Goal: Information Seeking & Learning: Learn about a topic

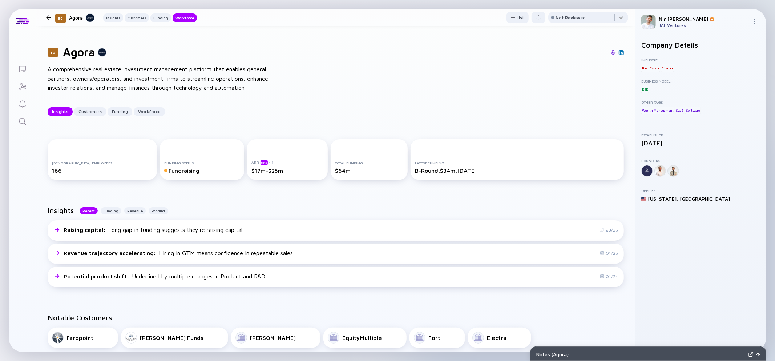
scroll to position [793, 0]
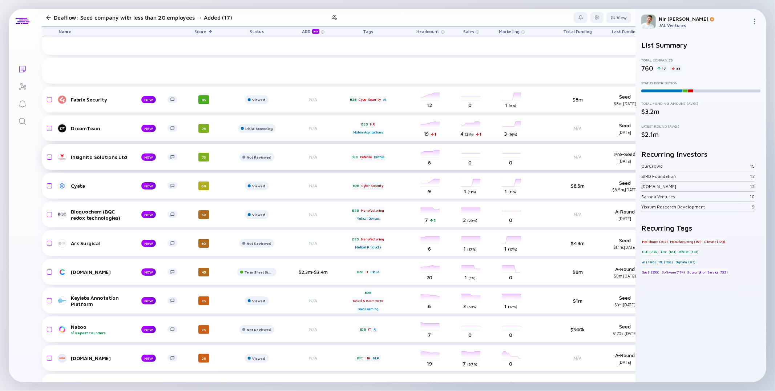
scroll to position [149, 0]
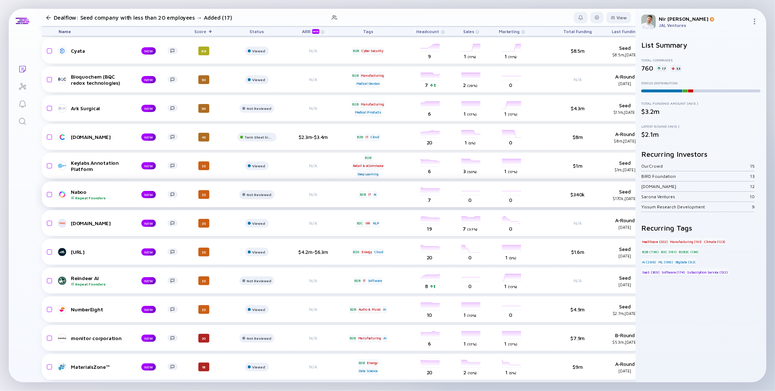
click at [257, 199] on div at bounding box center [256, 197] width 35 height 15
click at [250, 280] on div "Viewed" at bounding box center [256, 279] width 17 height 7
click at [77, 192] on div "Naboo Repeat Founders" at bounding box center [100, 194] width 59 height 11
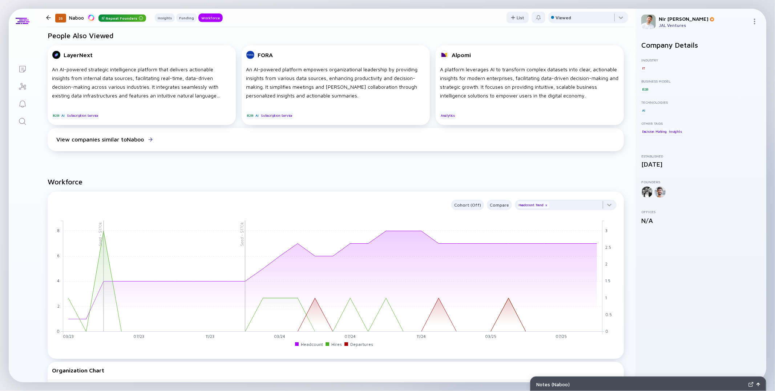
scroll to position [437, 0]
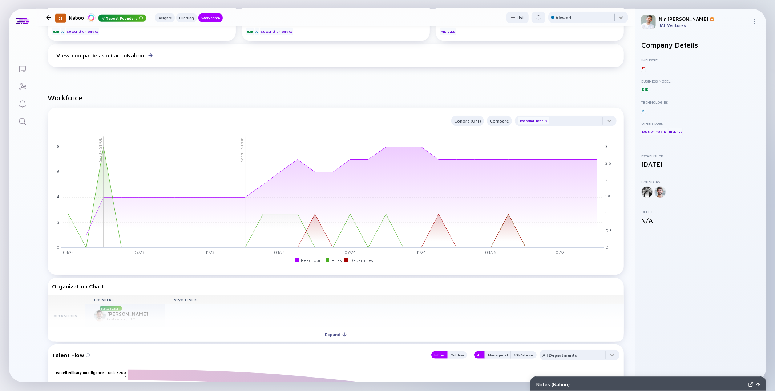
click at [48, 16] on div at bounding box center [48, 17] width 5 height 5
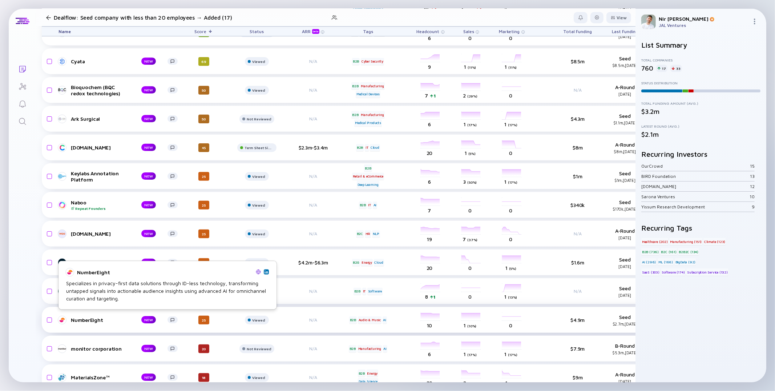
scroll to position [146, 0]
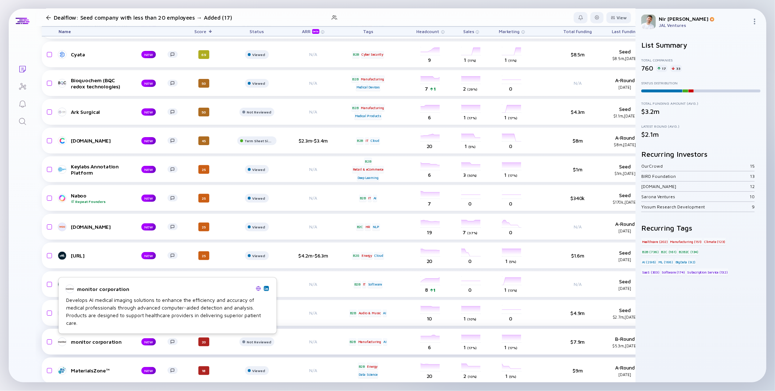
click at [126, 343] on div "monitor corporation" at bounding box center [100, 341] width 59 height 6
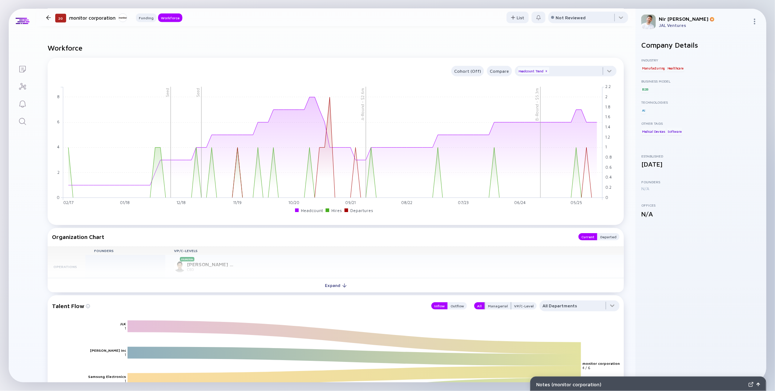
scroll to position [517, 0]
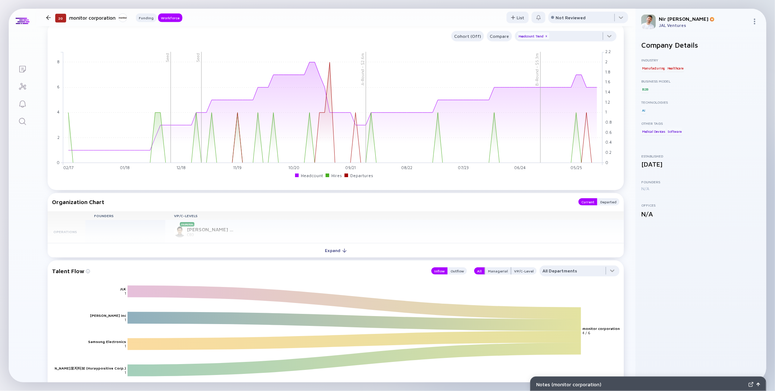
click at [199, 243] on div "Founders VP/C-Levels Operations Promotion Kyong Joon Lee CEO" at bounding box center [336, 227] width 576 height 32
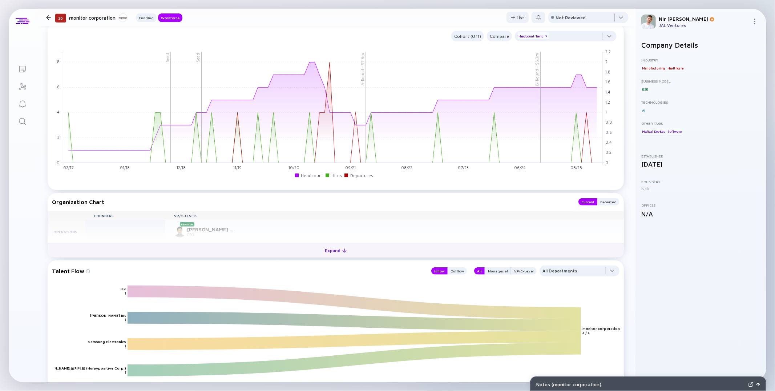
click at [199, 255] on button "Expand" at bounding box center [336, 250] width 576 height 15
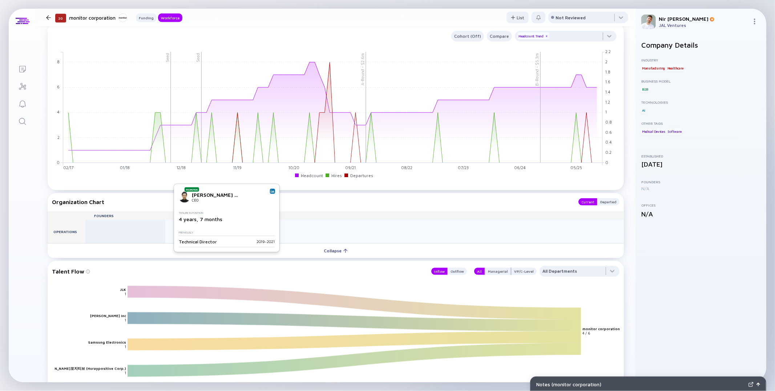
scroll to position [0, 0]
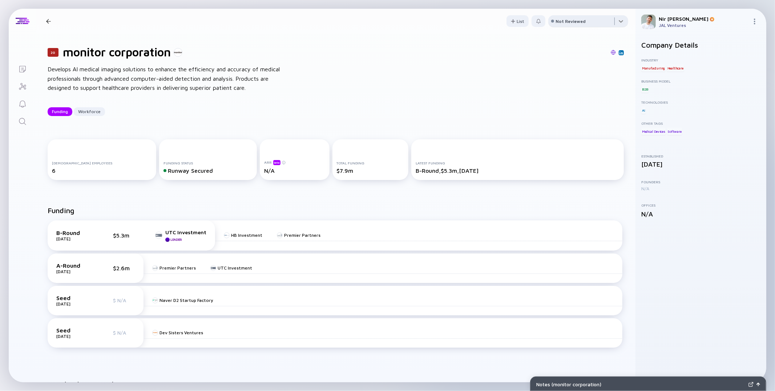
click at [594, 28] on div at bounding box center [588, 22] width 80 height 15
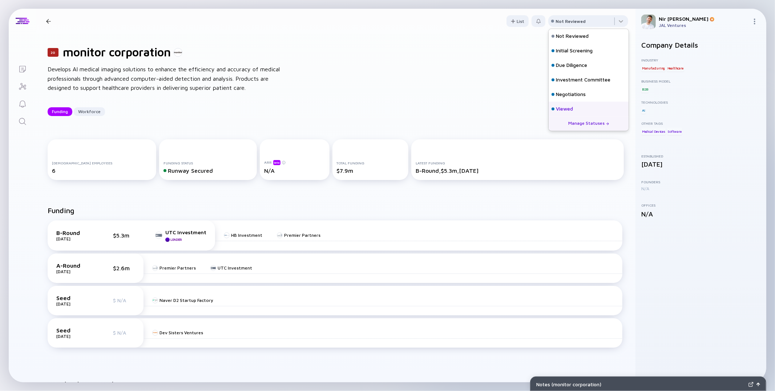
click at [562, 108] on div "Viewed" at bounding box center [564, 108] width 17 height 7
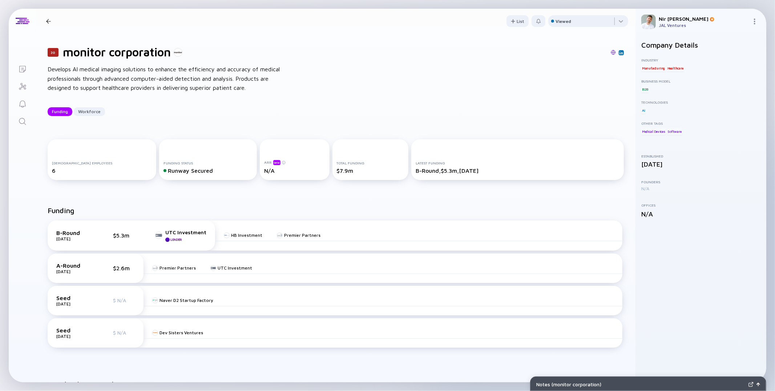
click at [47, 24] on div "20 monitor corporation Funding Workforce" at bounding box center [112, 21] width 139 height 10
click at [49, 18] on div "20 monitor corporation Funding Workforce" at bounding box center [112, 21] width 139 height 10
click at [49, 20] on div at bounding box center [48, 21] width 5 height 5
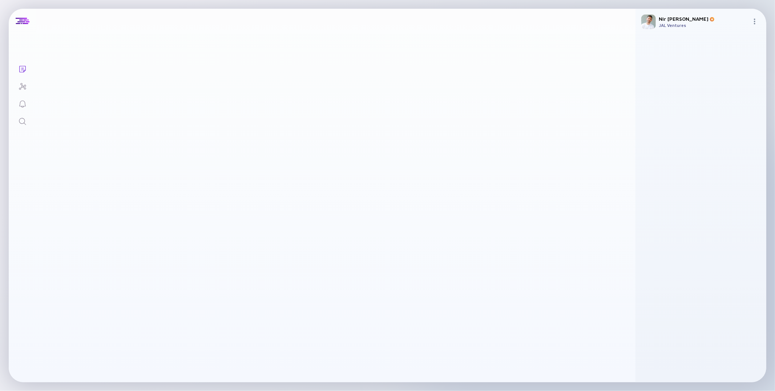
scroll to position [146, 0]
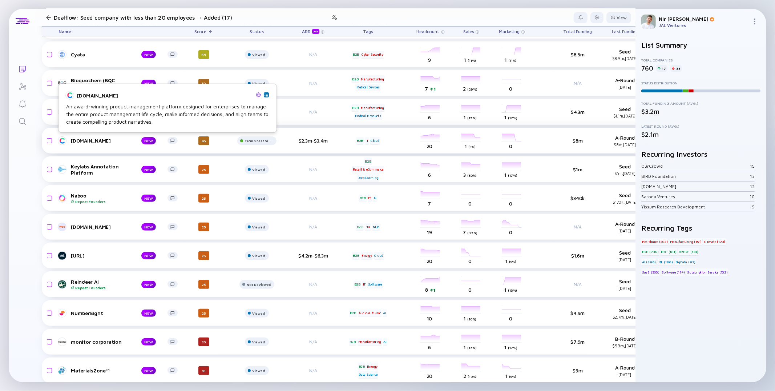
click at [74, 142] on div "Craft.io" at bounding box center [100, 140] width 59 height 6
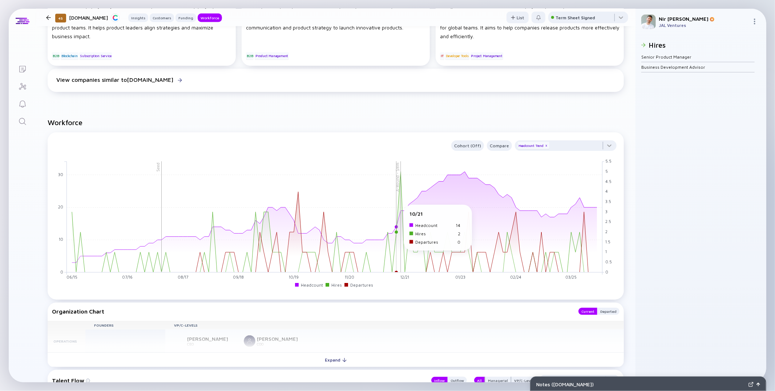
scroll to position [550, 0]
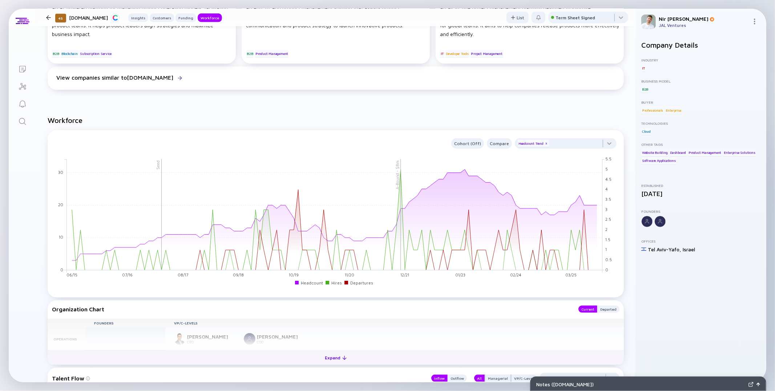
click at [242, 362] on button "Expand" at bounding box center [336, 357] width 576 height 15
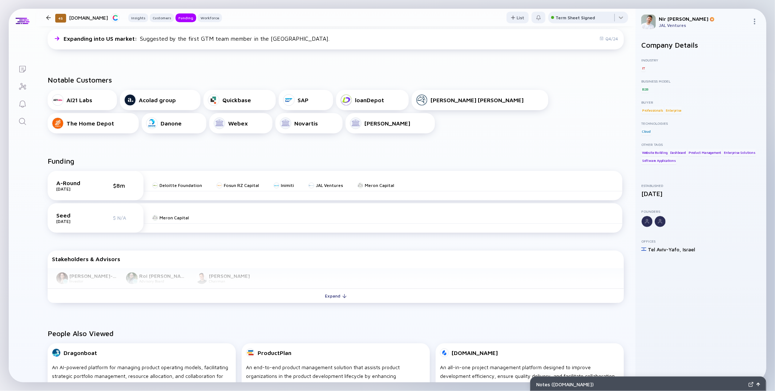
scroll to position [24, 0]
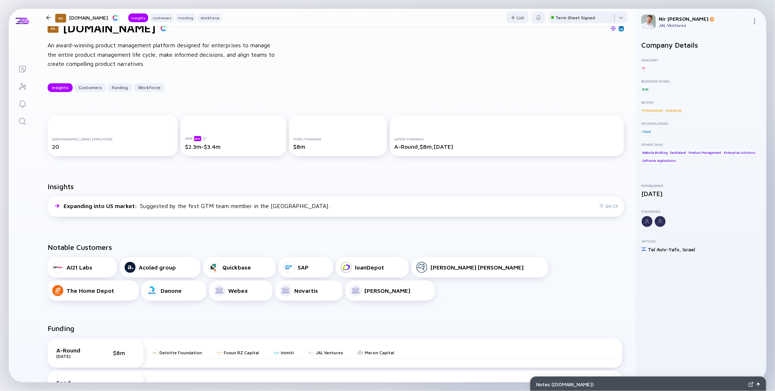
click at [46, 16] on div at bounding box center [48, 17] width 5 height 5
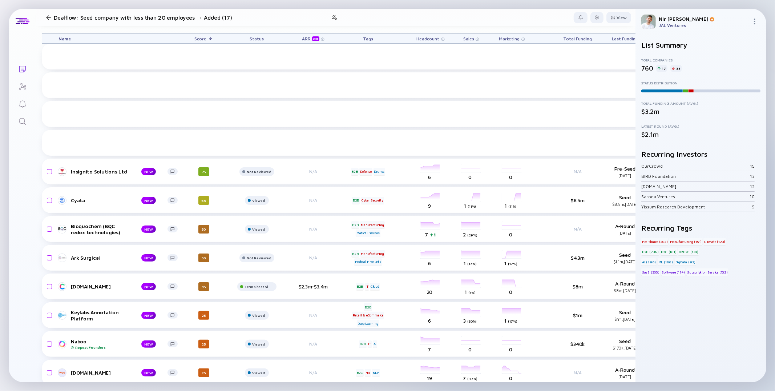
scroll to position [149, 0]
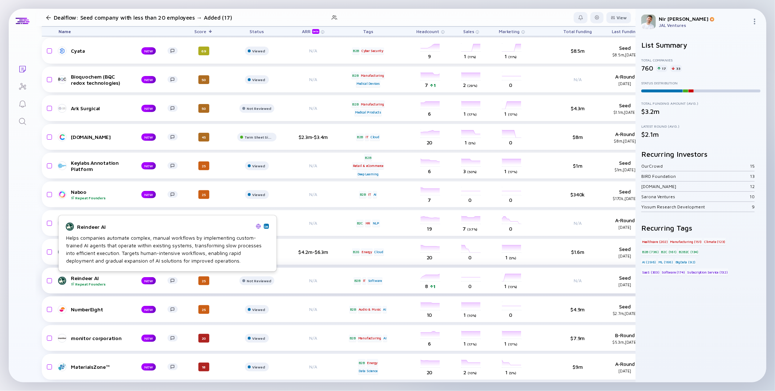
click at [90, 276] on div "Reindeer AI Repeat Founders" at bounding box center [100, 280] width 59 height 11
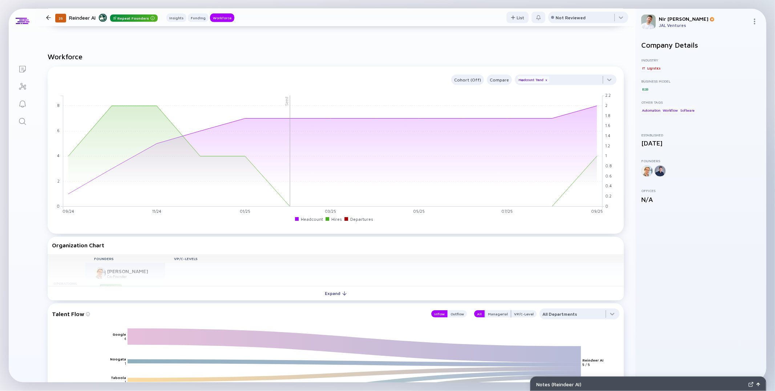
scroll to position [534, 0]
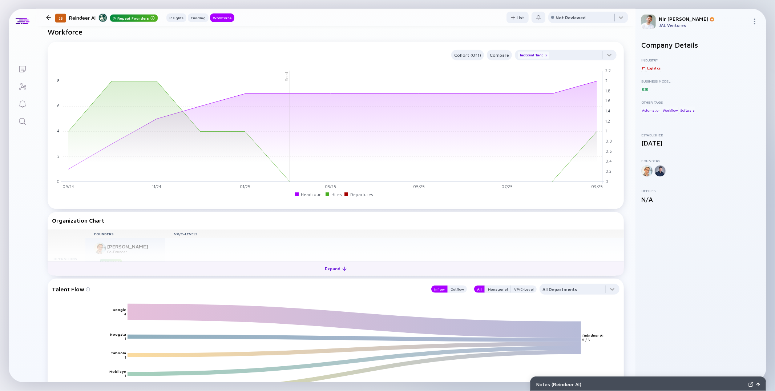
click at [306, 271] on button "Expand" at bounding box center [336, 268] width 576 height 15
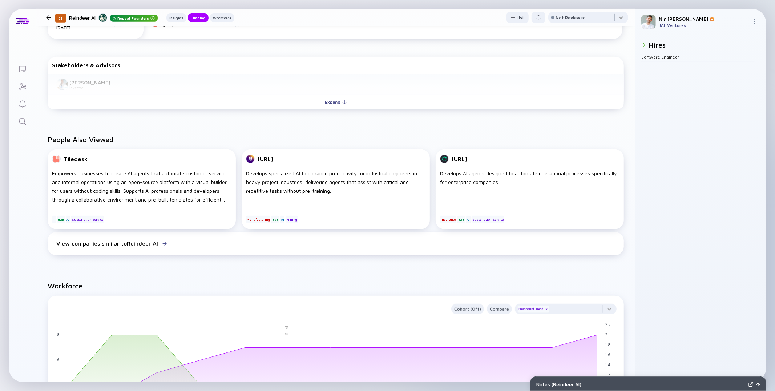
scroll to position [193, 0]
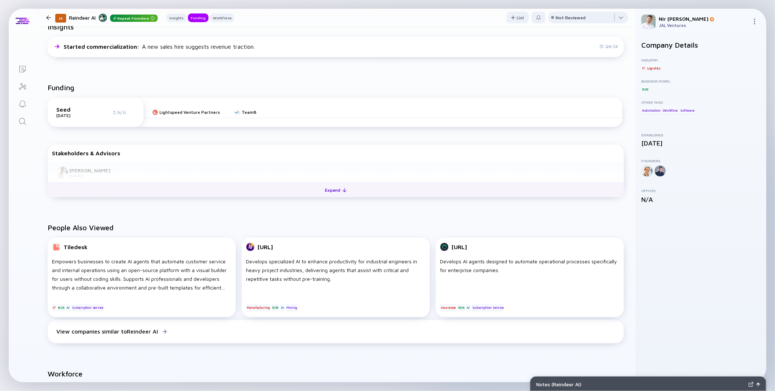
click at [251, 186] on button "Expand" at bounding box center [336, 189] width 576 height 15
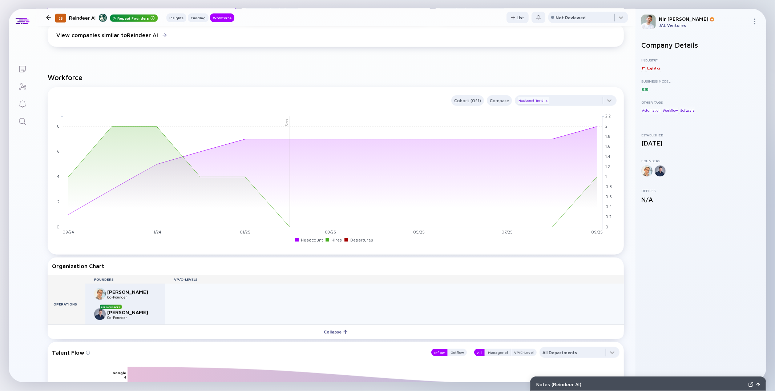
scroll to position [501, 0]
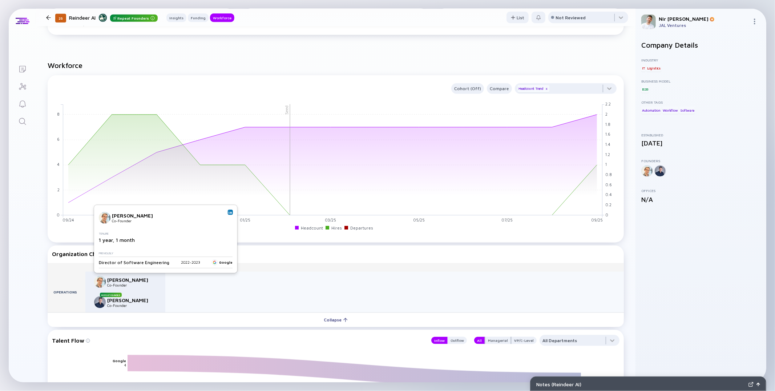
click at [229, 214] on img at bounding box center [231, 212] width 4 height 4
click at [573, 21] on div at bounding box center [588, 19] width 80 height 15
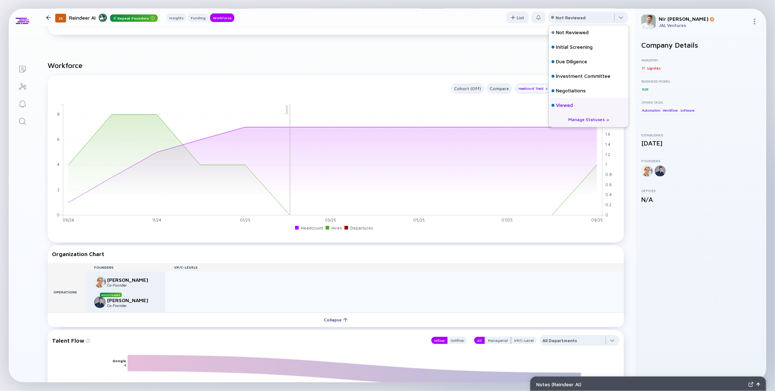
click at [562, 100] on div "Viewed" at bounding box center [589, 105] width 80 height 15
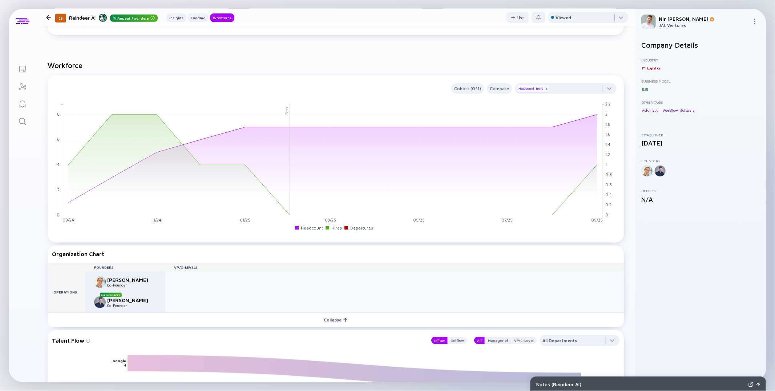
click at [48, 17] on div at bounding box center [48, 17] width 5 height 5
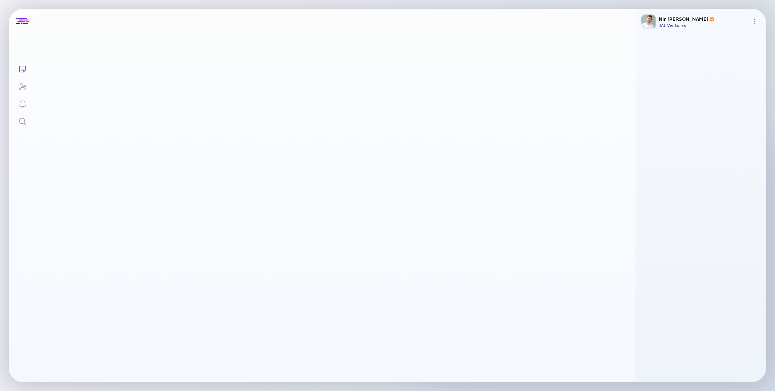
scroll to position [149, 0]
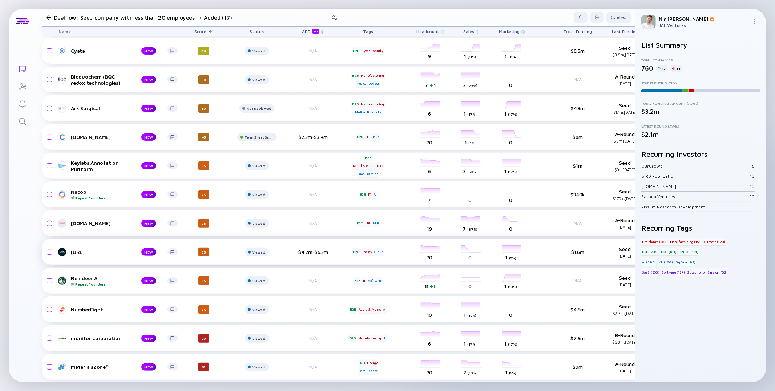
click at [86, 251] on div "Swish.ai" at bounding box center [100, 252] width 59 height 6
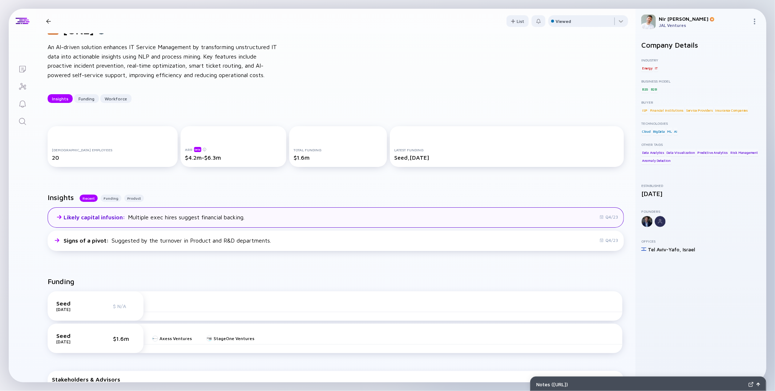
scroll to position [31, 0]
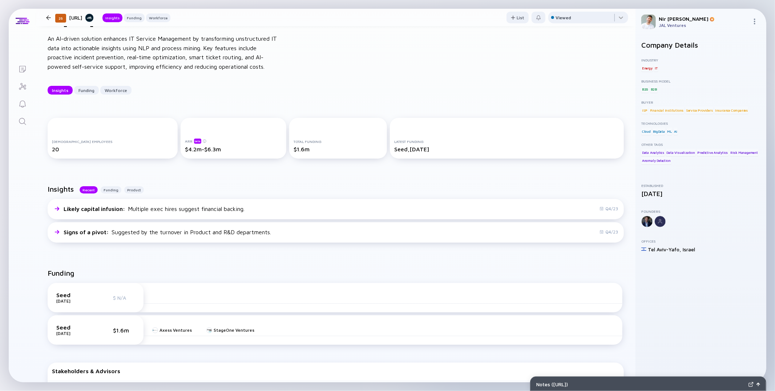
click at [49, 16] on div at bounding box center [48, 17] width 5 height 5
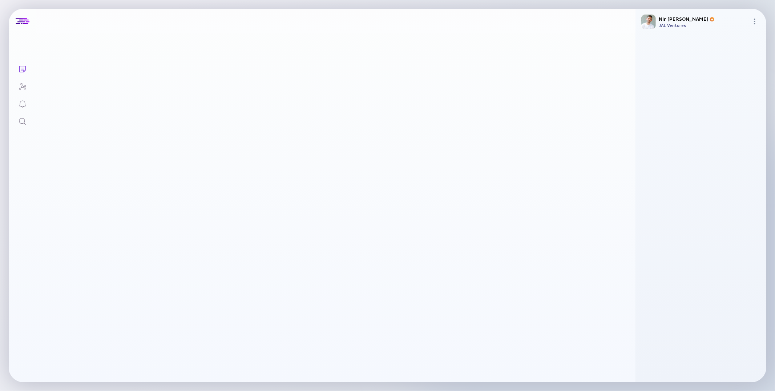
scroll to position [149, 0]
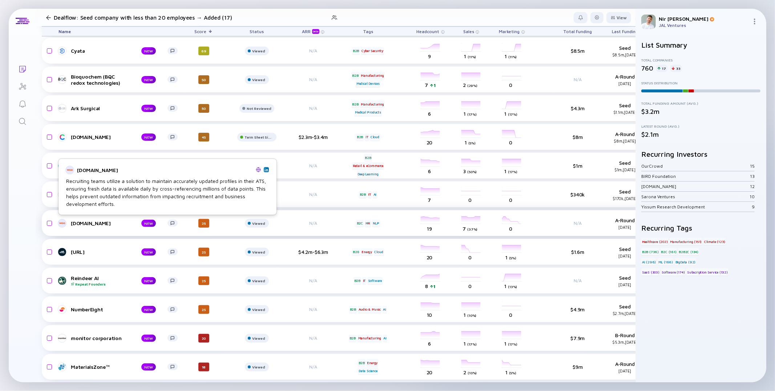
click at [83, 225] on div "Woo.io" at bounding box center [100, 223] width 59 height 6
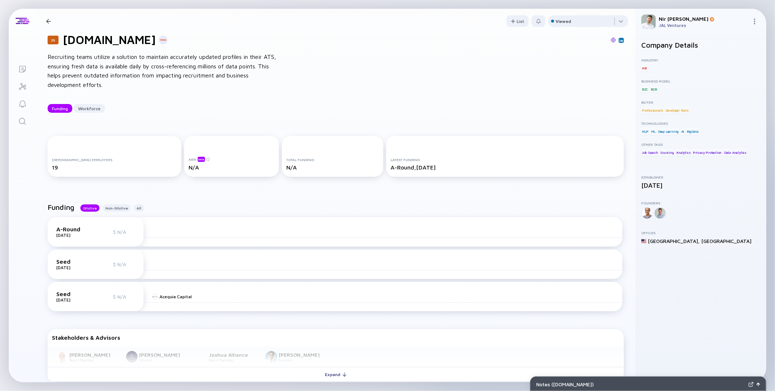
scroll to position [31, 0]
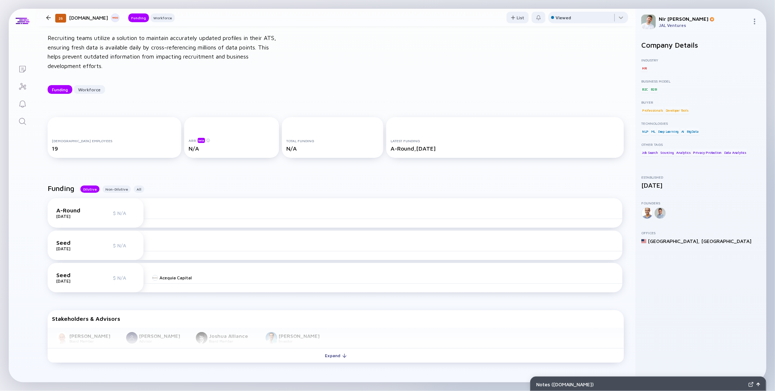
click at [50, 16] on div at bounding box center [48, 17] width 5 height 5
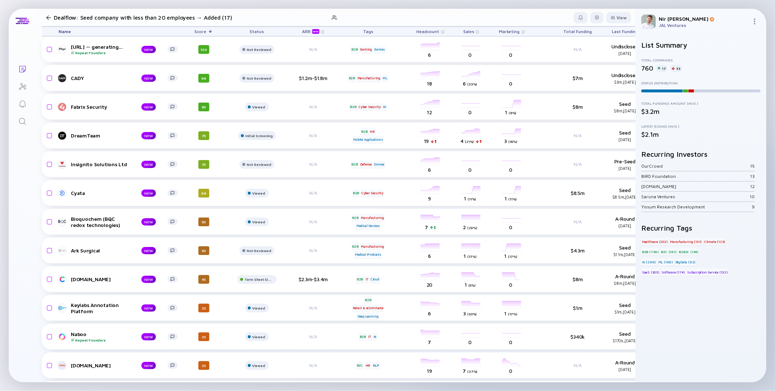
scroll to position [6, 0]
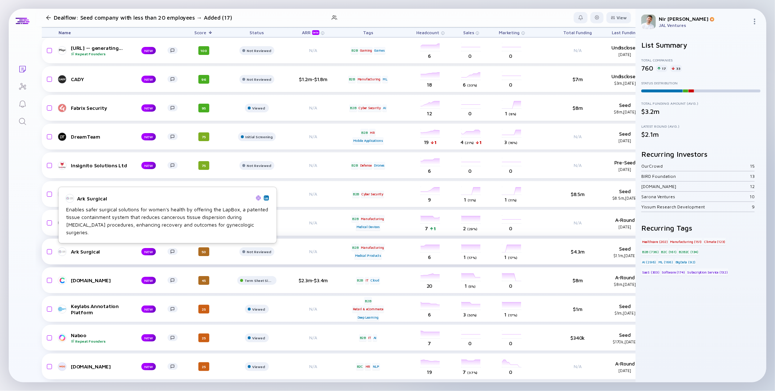
click at [93, 254] on div "Ark Surgical" at bounding box center [100, 251] width 59 height 6
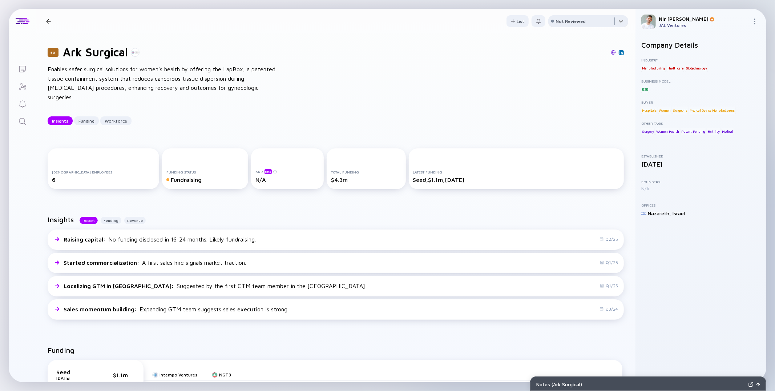
click at [593, 21] on div at bounding box center [588, 22] width 80 height 15
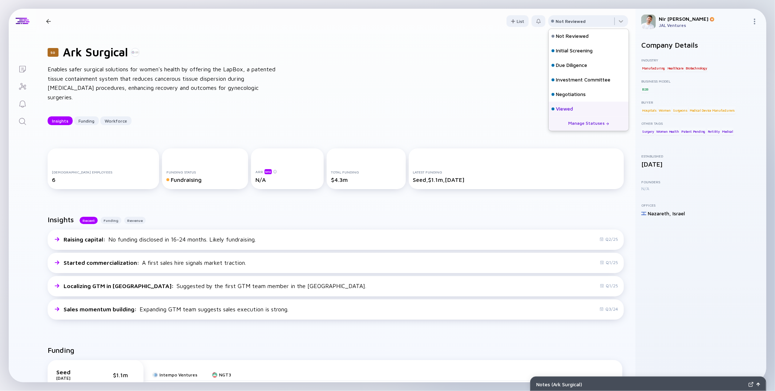
click at [559, 105] on div "Viewed" at bounding box center [564, 108] width 17 height 7
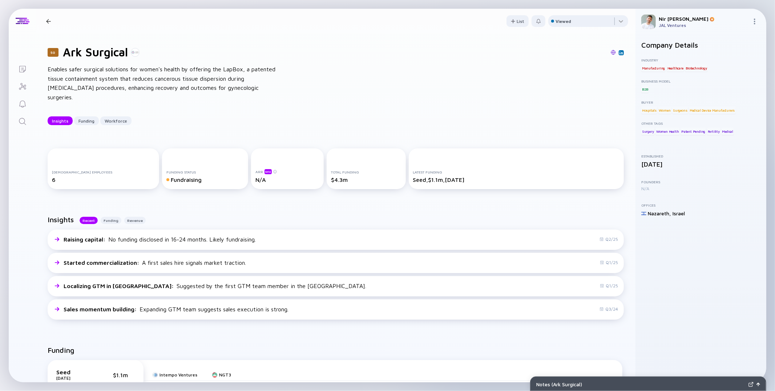
click at [50, 20] on div at bounding box center [48, 21] width 5 height 5
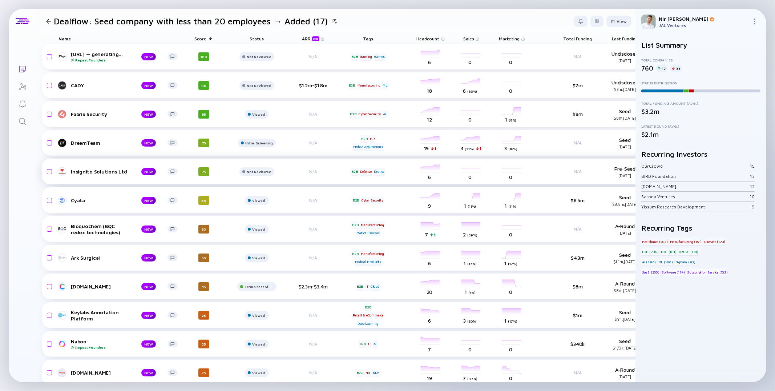
click at [81, 175] on link "Insignito Solutions Ltd NEW" at bounding box center [120, 171] width 125 height 9
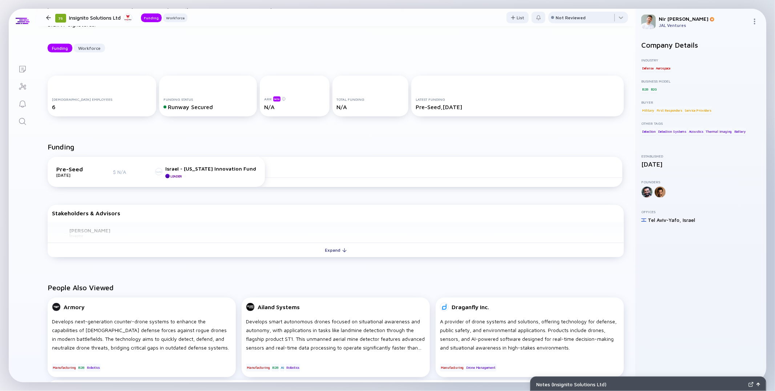
scroll to position [145, 0]
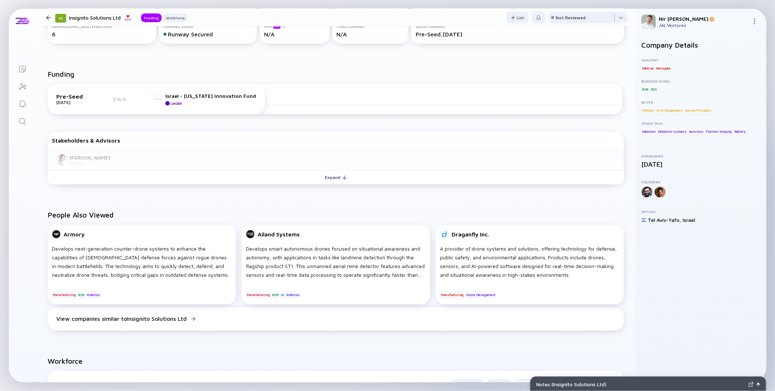
click at [355, 189] on div "Funding Pre-Seed Sept 2025 $ N/A Israel - Colorado Innovation Fund Leader Stake…" at bounding box center [335, 128] width 599 height 141
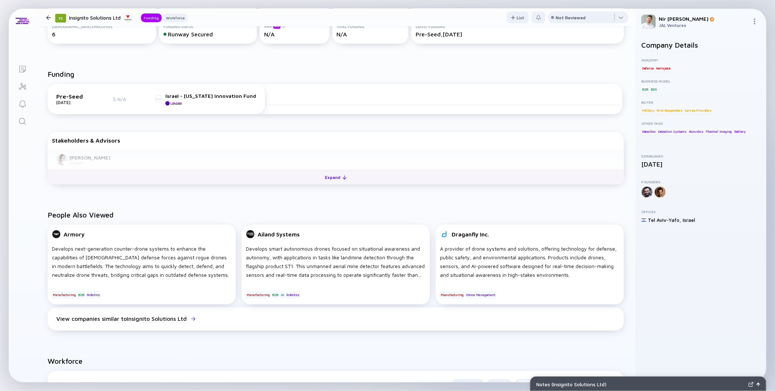
click at [346, 179] on div at bounding box center [344, 177] width 4 height 4
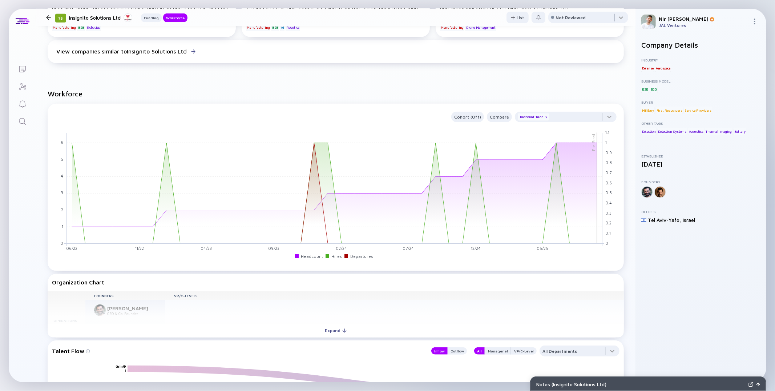
scroll to position [415, 0]
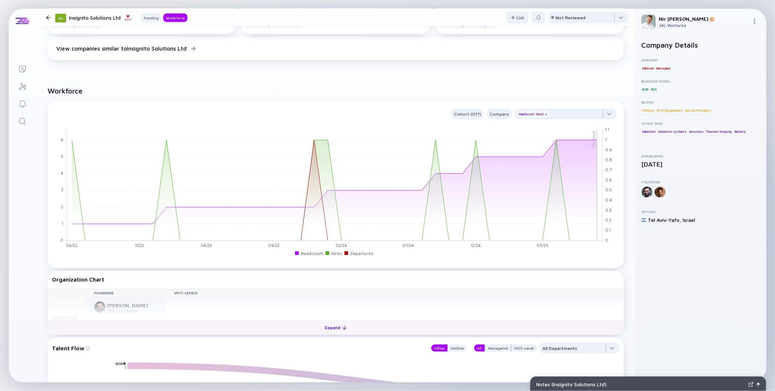
click at [269, 331] on button "Expand" at bounding box center [336, 327] width 576 height 15
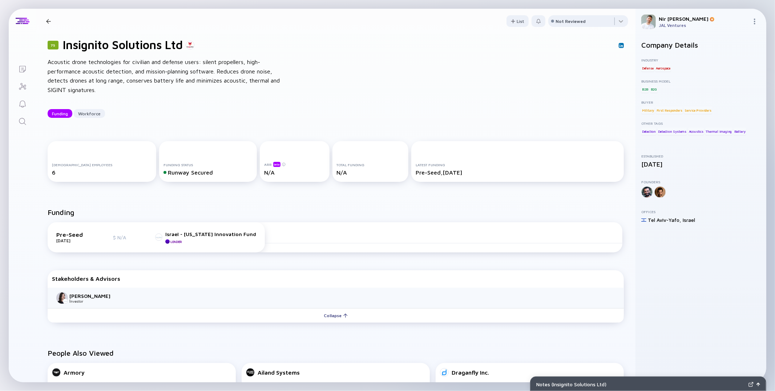
scroll to position [8, 0]
click at [577, 22] on div "Not Reviewed" at bounding box center [571, 21] width 30 height 5
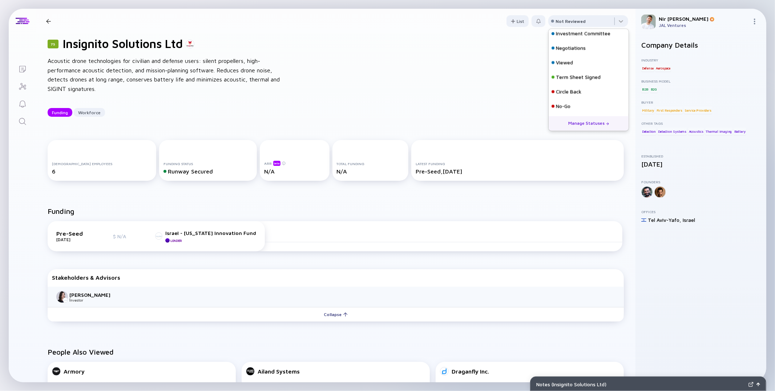
scroll to position [0, 0]
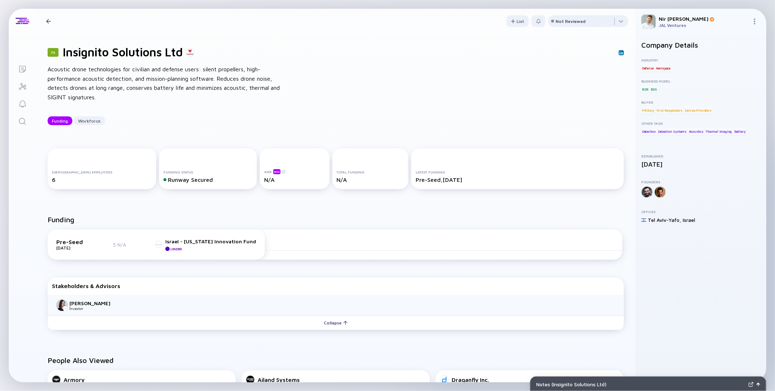
click at [483, 106] on div "75 Insignito Solutions Ltd Acoustic drone technologies for civilian and defense…" at bounding box center [335, 84] width 599 height 103
click at [631, 160] on img at bounding box center [633, 161] width 4 height 4
click at [584, 21] on div at bounding box center [588, 22] width 80 height 15
click at [558, 105] on div "Viewed" at bounding box center [589, 108] width 80 height 15
click at [51, 21] on div at bounding box center [48, 21] width 11 height 5
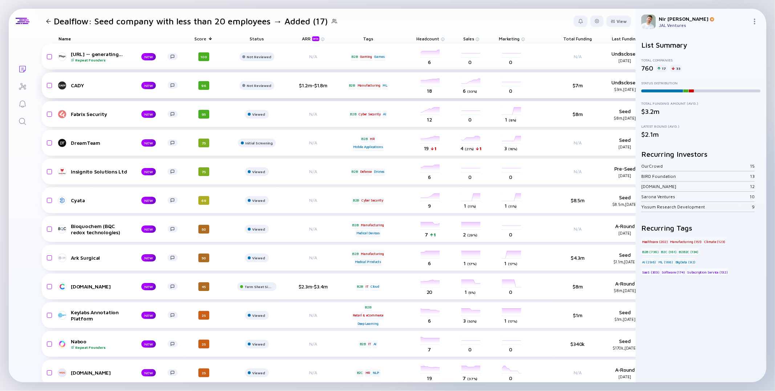
click at [73, 83] on div "CADY" at bounding box center [100, 85] width 59 height 6
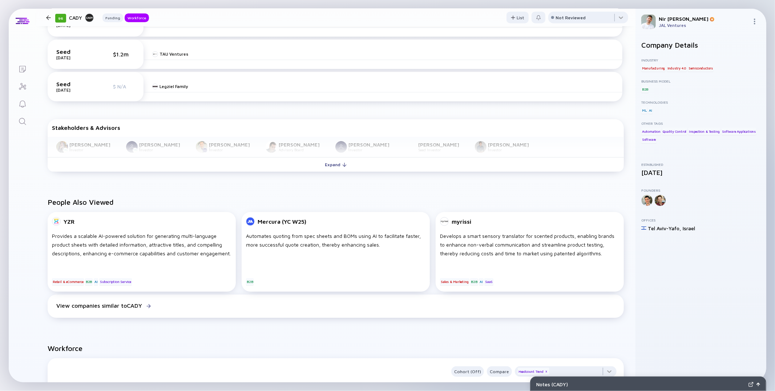
scroll to position [294, 0]
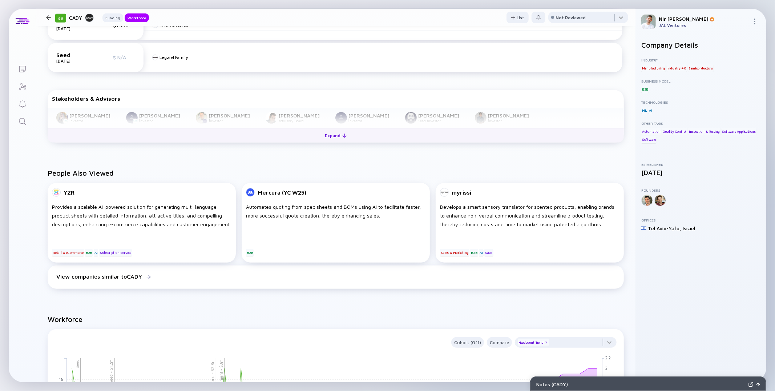
click at [195, 130] on button "Expand" at bounding box center [336, 135] width 576 height 15
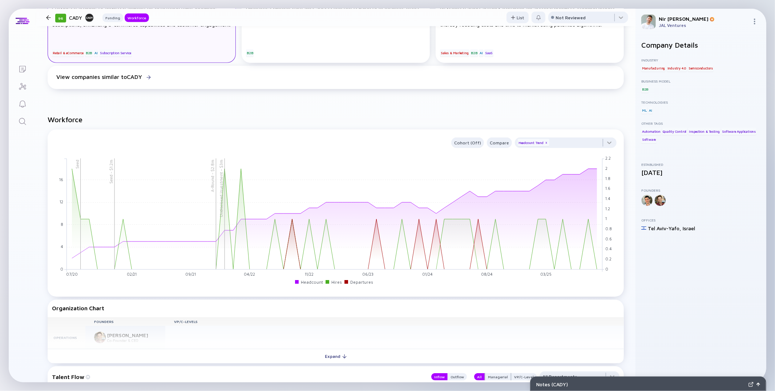
scroll to position [513, 0]
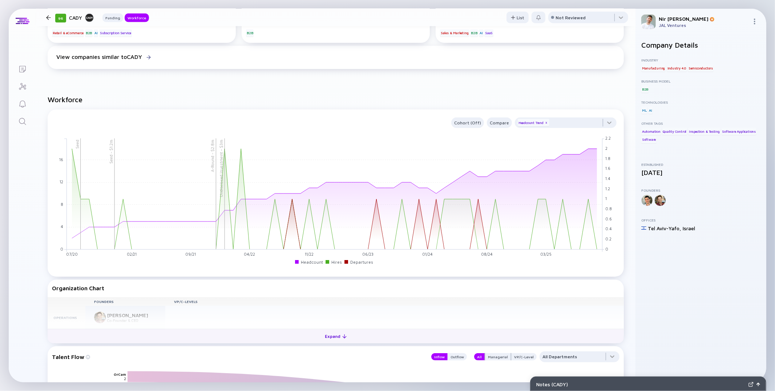
click at [164, 333] on button "Expand" at bounding box center [336, 335] width 576 height 15
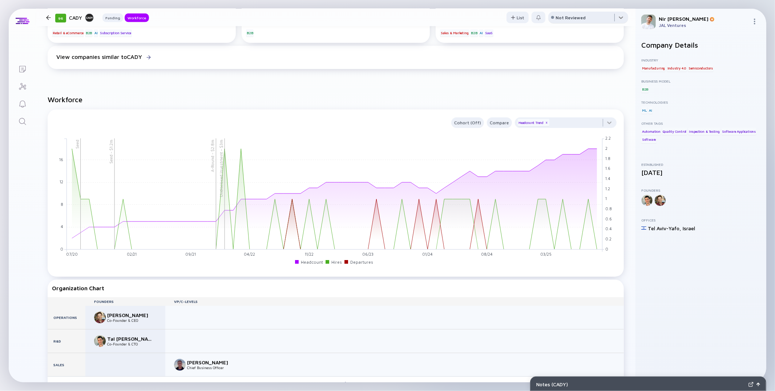
click at [575, 21] on div at bounding box center [588, 19] width 80 height 15
click at [557, 107] on div "Viewed" at bounding box center [564, 105] width 17 height 7
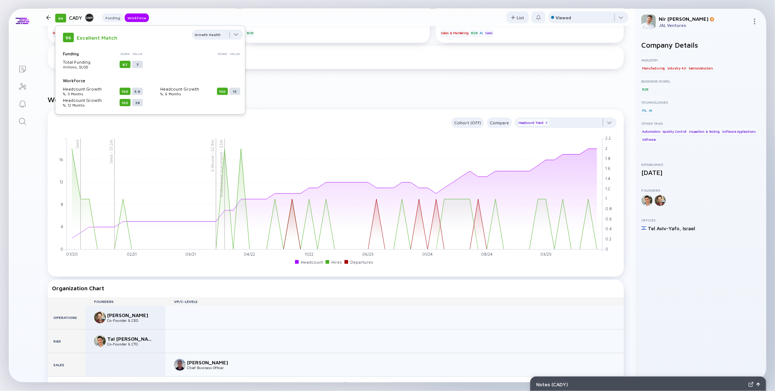
click at [48, 17] on div at bounding box center [48, 17] width 5 height 5
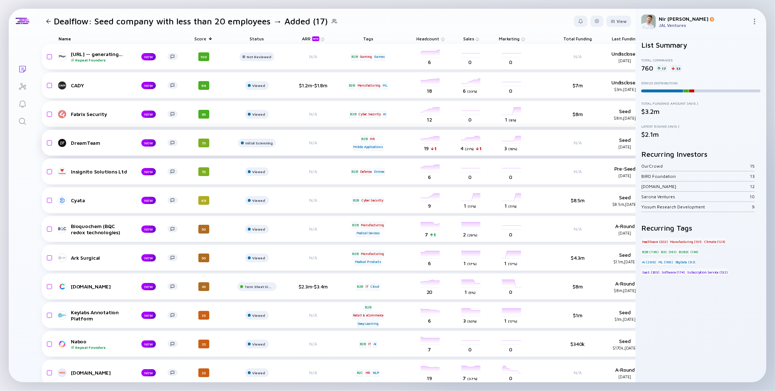
click at [68, 145] on link "DreamTeam NEW" at bounding box center [120, 142] width 125 height 9
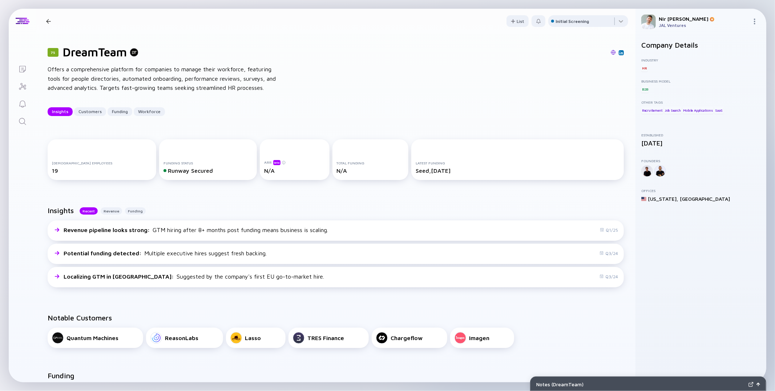
click at [49, 24] on div "75 DreamTeam Insights Customers Funding Workforce" at bounding box center [127, 21] width 169 height 10
click at [49, 18] on div "75 DreamTeam Insights Customers Funding Workforce" at bounding box center [127, 21] width 169 height 10
click at [49, 23] on div at bounding box center [48, 21] width 5 height 5
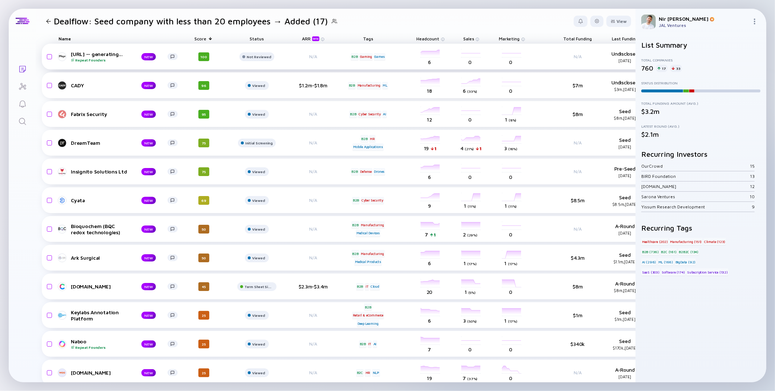
click at [59, 58] on div at bounding box center [62, 56] width 9 height 9
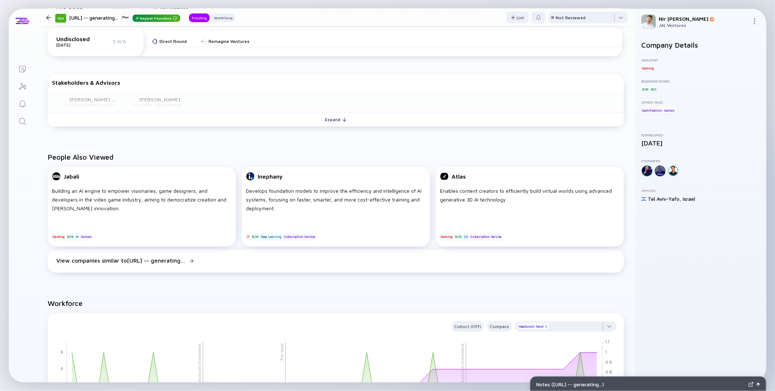
scroll to position [133, 0]
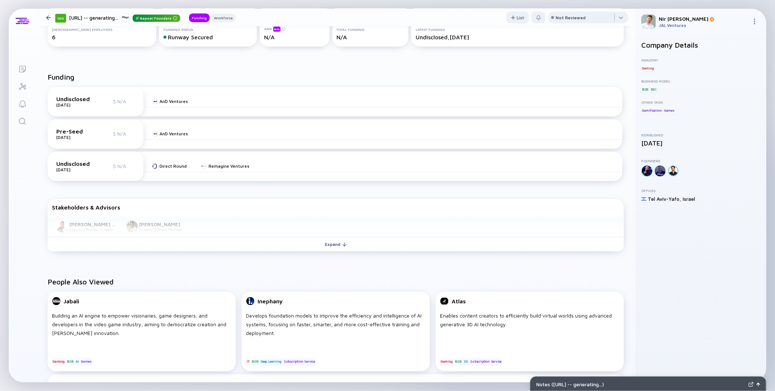
click at [313, 235] on div "Roy Geva Glasberg Company Builder, Investor Lee Moser Investor & Board Member" at bounding box center [336, 226] width 576 height 21
click at [300, 241] on button "Expand" at bounding box center [336, 244] width 576 height 15
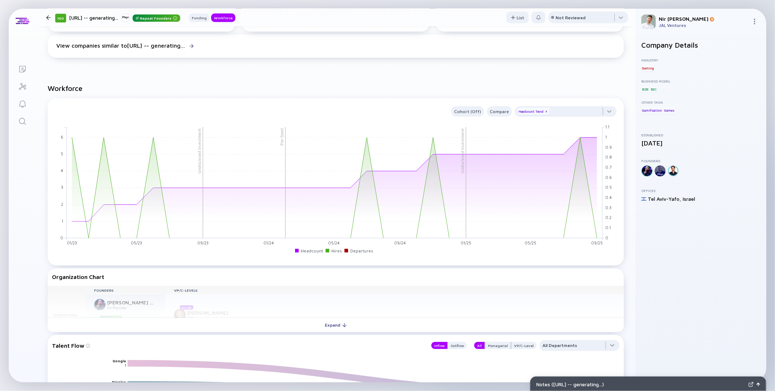
scroll to position [482, 0]
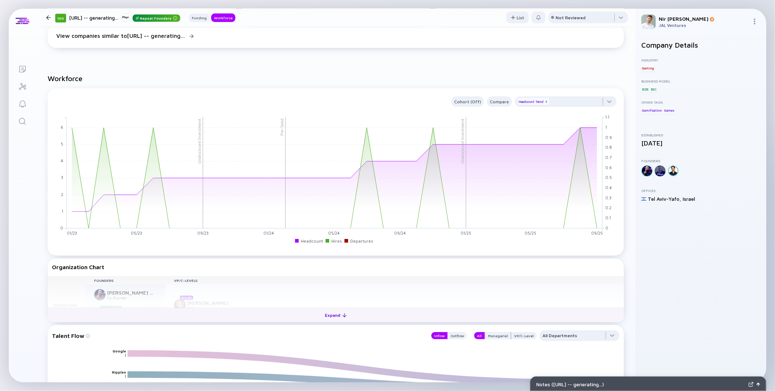
click at [132, 319] on button "Expand" at bounding box center [336, 314] width 576 height 15
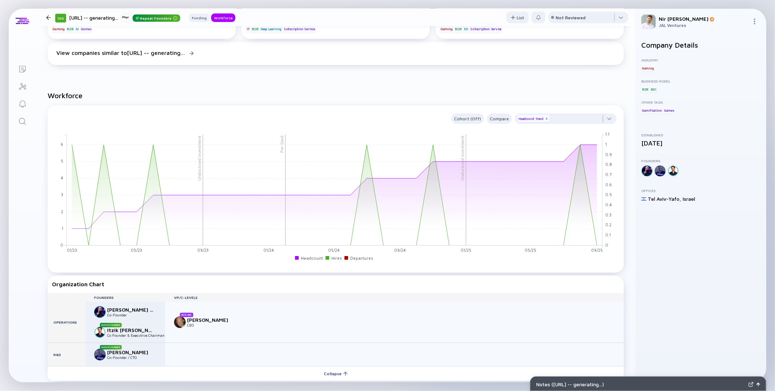
scroll to position [496, 0]
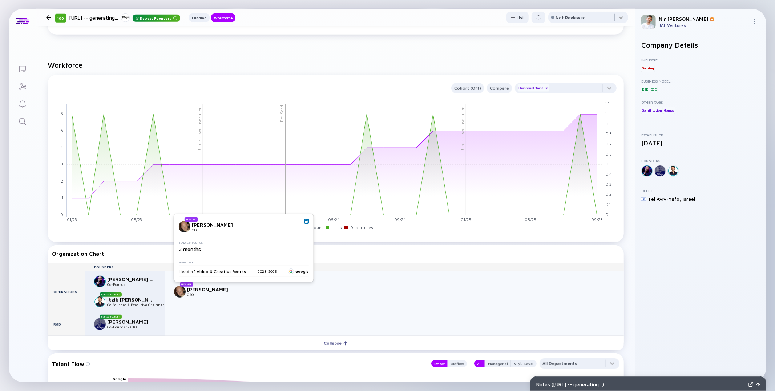
click at [305, 222] on img at bounding box center [307, 221] width 4 height 4
click at [570, 20] on div "Not Reviewed" at bounding box center [571, 17] width 30 height 5
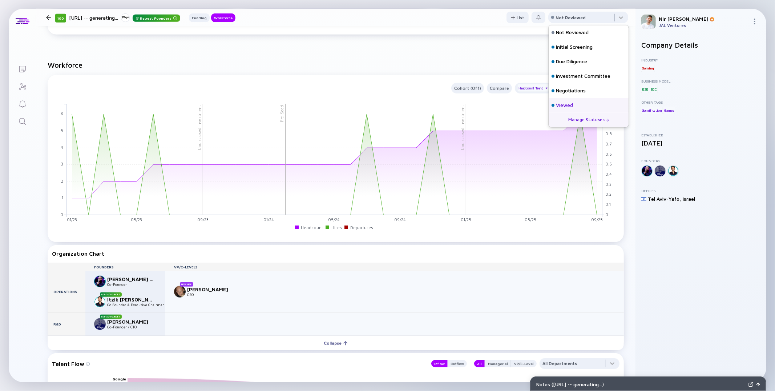
click at [564, 105] on div "Viewed" at bounding box center [564, 105] width 17 height 7
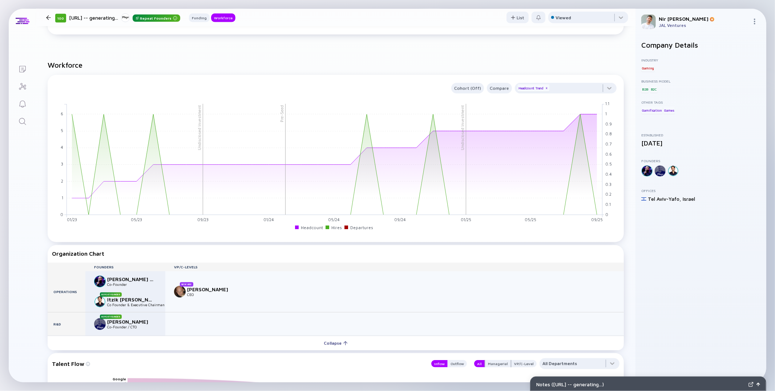
click at [47, 18] on div at bounding box center [48, 17] width 5 height 5
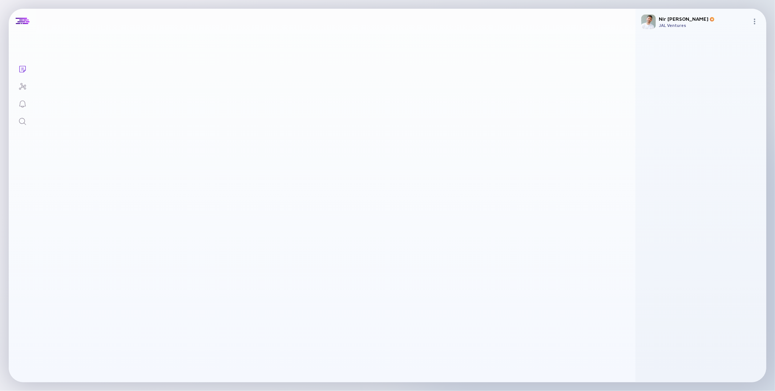
scroll to position [149, 0]
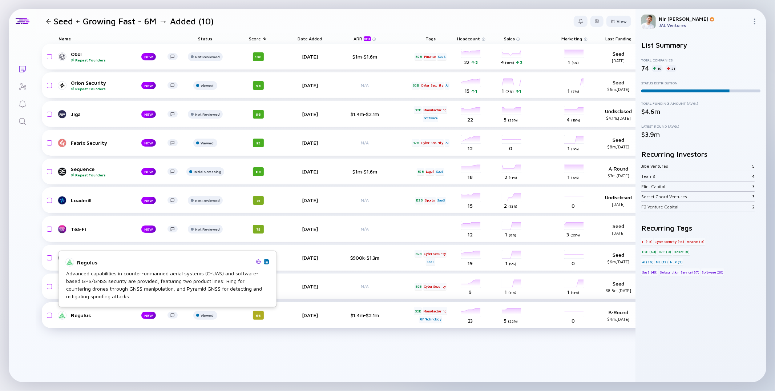
click at [83, 312] on div "Regulus" at bounding box center [100, 315] width 59 height 6
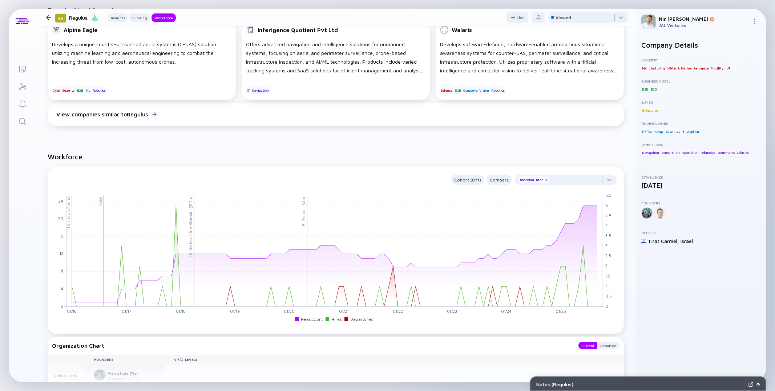
scroll to position [535, 0]
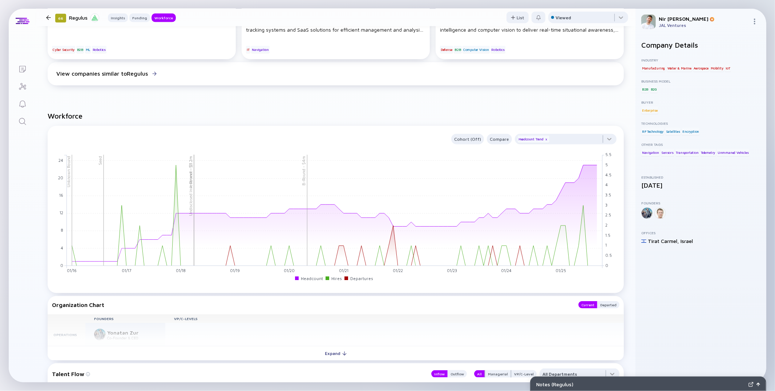
click at [49, 19] on div at bounding box center [48, 17] width 5 height 5
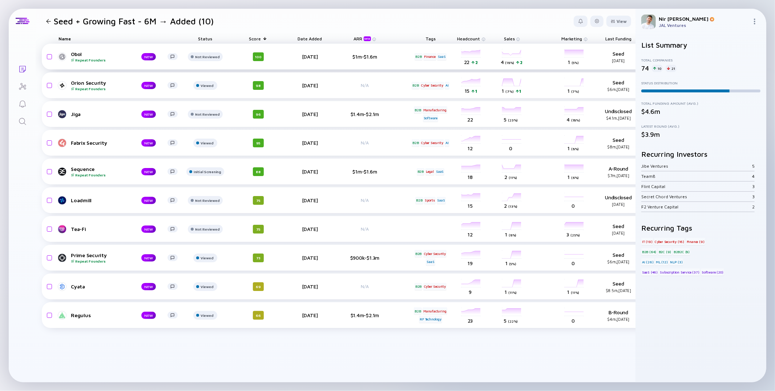
click at [76, 64] on div "Obol Repeat Founders NEW Not Reviewed 100 3 days ago $1m-$1.6m B2B Finance SaaS…" at bounding box center [376, 57] width 669 height 26
click at [78, 60] on div "Repeat Founders" at bounding box center [100, 60] width 59 height 4
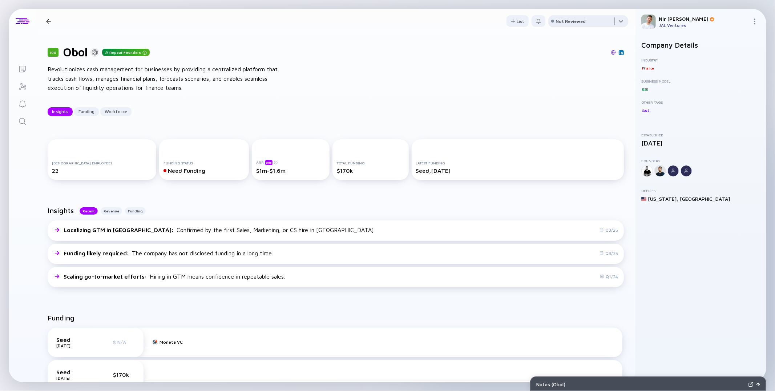
click at [587, 21] on div at bounding box center [588, 22] width 80 height 15
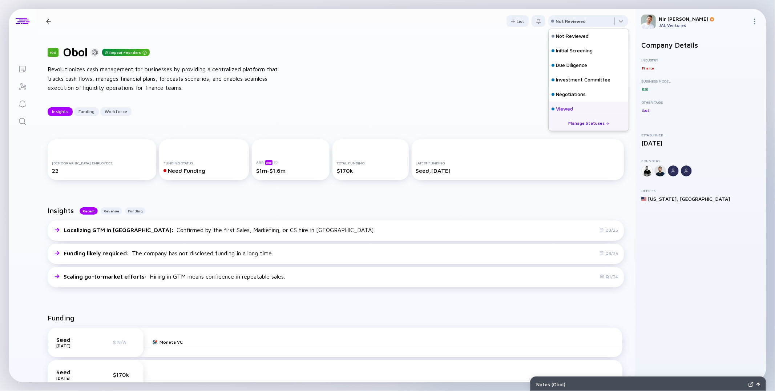
click at [556, 109] on div "Viewed" at bounding box center [564, 108] width 17 height 7
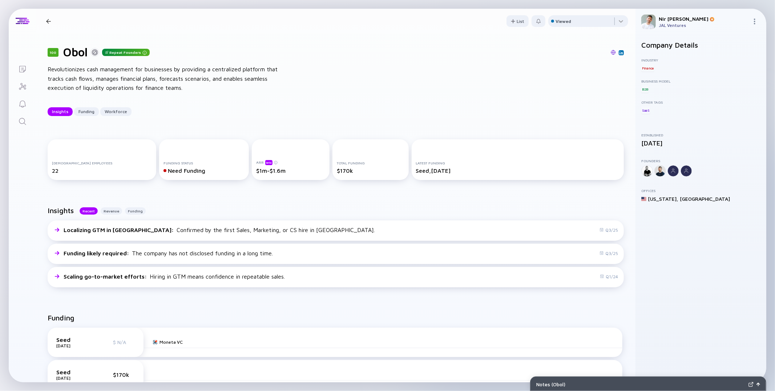
click at [46, 16] on div "100 Obol Repeat Founders Insights Funding Workforce" at bounding box center [130, 21] width 175 height 10
click at [47, 19] on div at bounding box center [48, 21] width 5 height 5
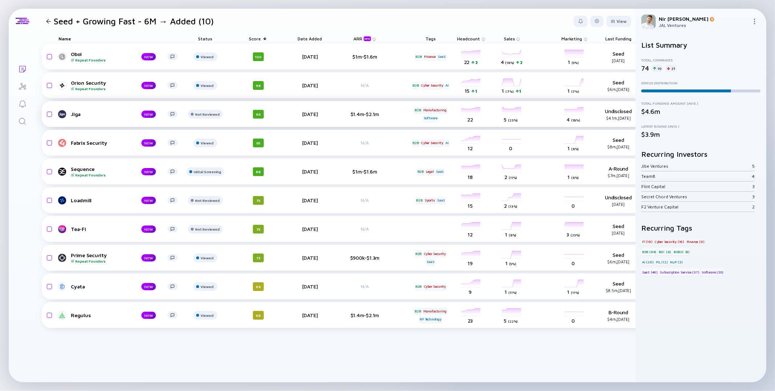
click at [72, 114] on div "Jiga" at bounding box center [100, 114] width 59 height 6
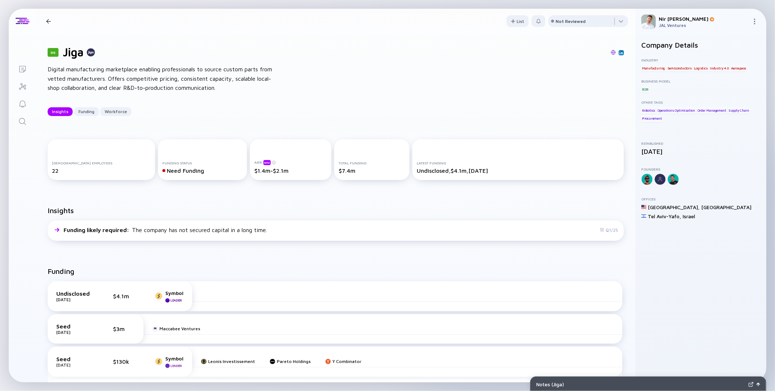
scroll to position [2, 0]
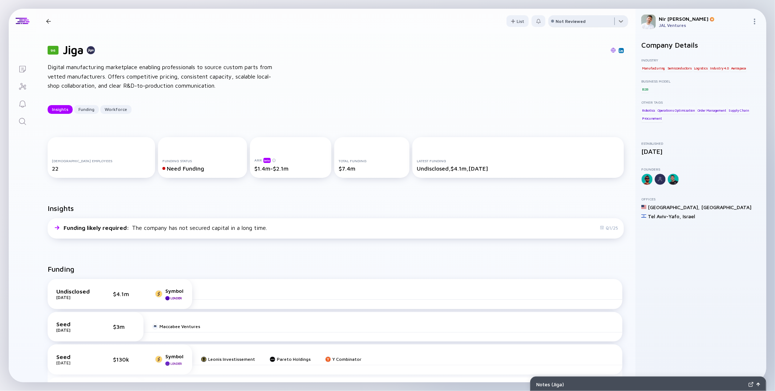
click at [610, 15] on div at bounding box center [588, 22] width 80 height 15
click at [610, 19] on div at bounding box center [588, 22] width 80 height 15
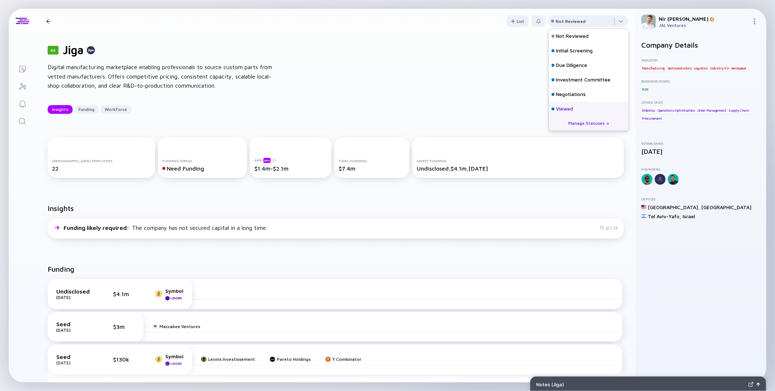
click at [564, 111] on div "Viewed" at bounding box center [564, 108] width 17 height 7
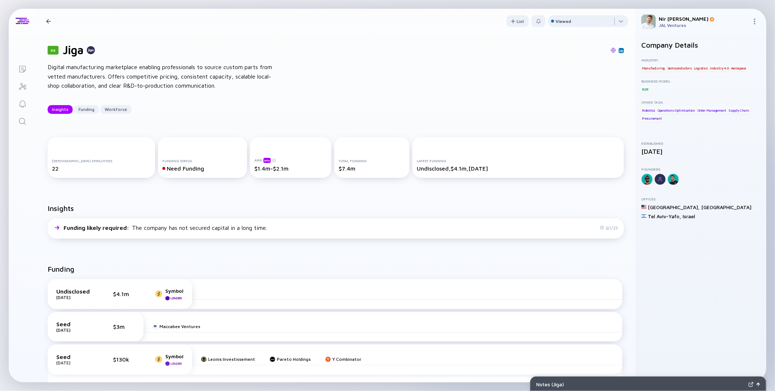
click at [49, 21] on div at bounding box center [48, 21] width 5 height 5
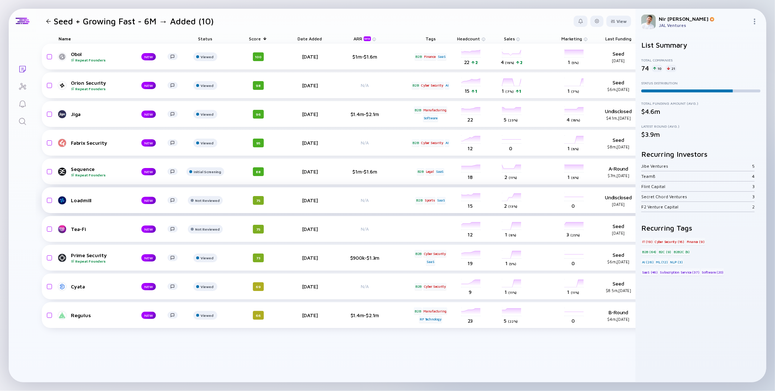
click at [102, 195] on div "Loadmill NEW Not Reviewed 75 3 days ago N/A B2B Sports SaaS headcount-loadmill …" at bounding box center [376, 200] width 669 height 26
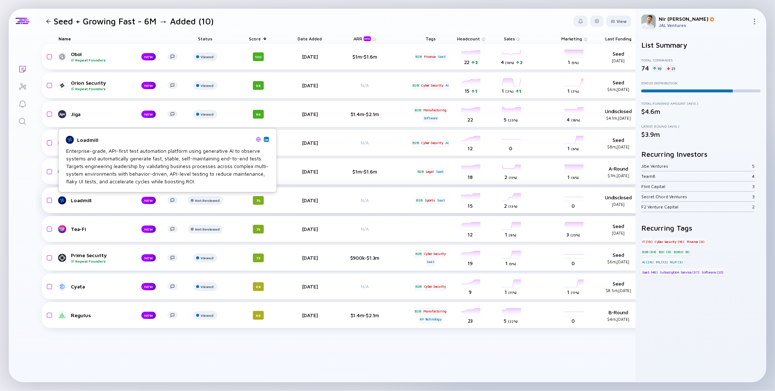
click at [81, 198] on div "Loadmill" at bounding box center [100, 200] width 59 height 6
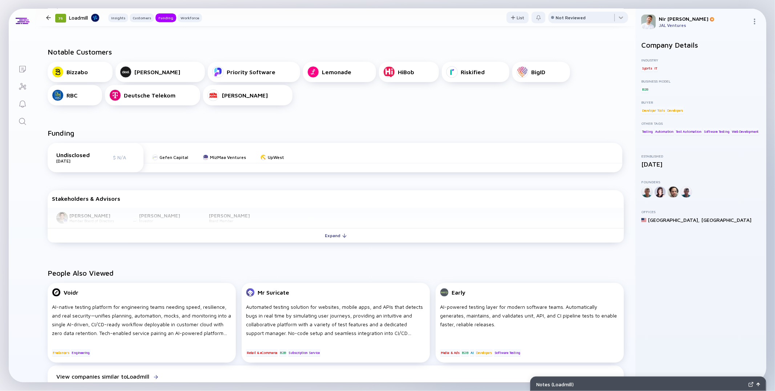
scroll to position [238, 0]
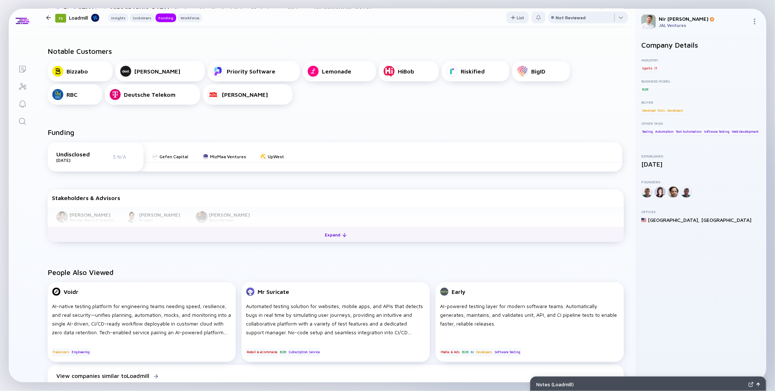
click at [428, 229] on button "Expand" at bounding box center [336, 234] width 576 height 15
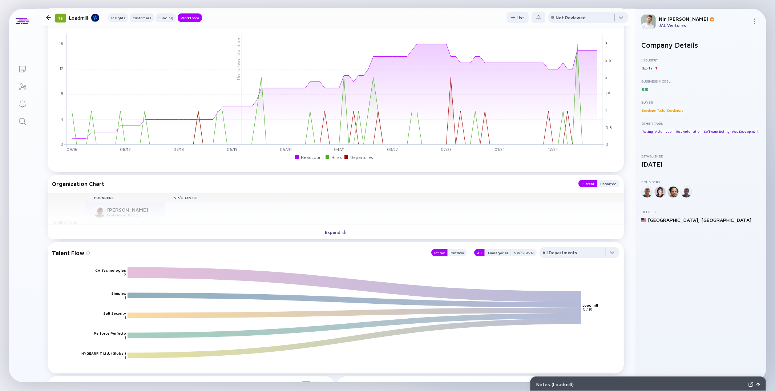
scroll to position [664, 0]
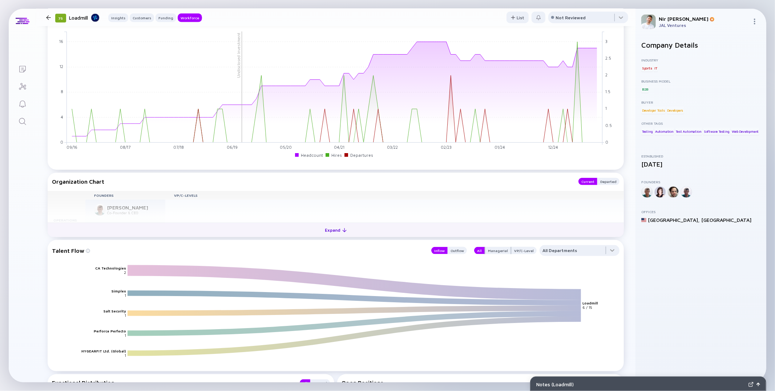
click at [146, 225] on button "Expand" at bounding box center [336, 229] width 576 height 15
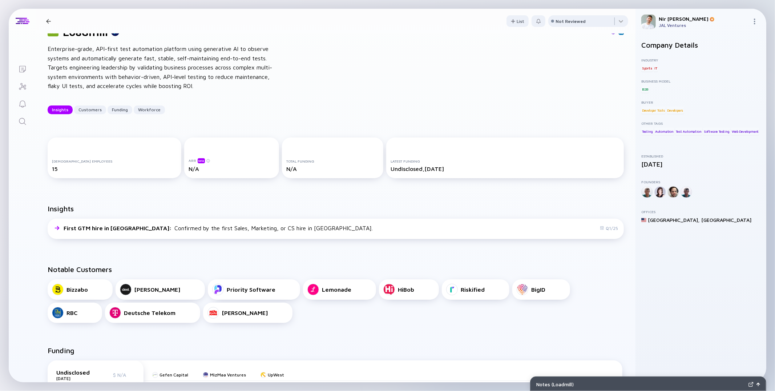
scroll to position [0, 0]
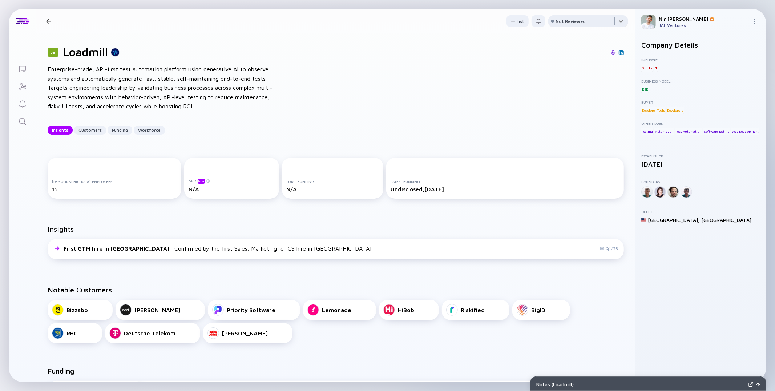
click at [565, 24] on div at bounding box center [588, 22] width 80 height 15
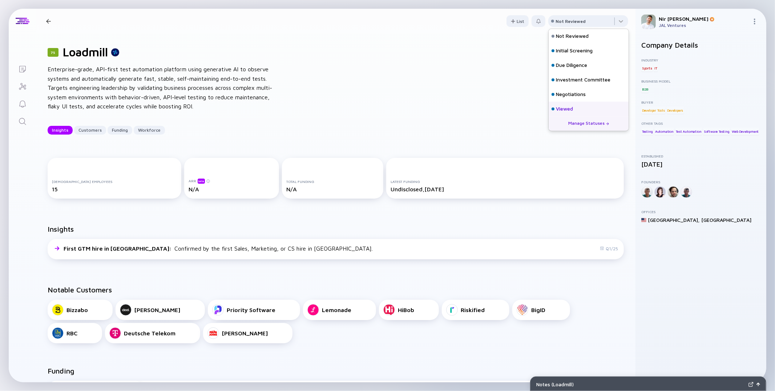
click at [554, 111] on div "Viewed" at bounding box center [562, 108] width 21 height 7
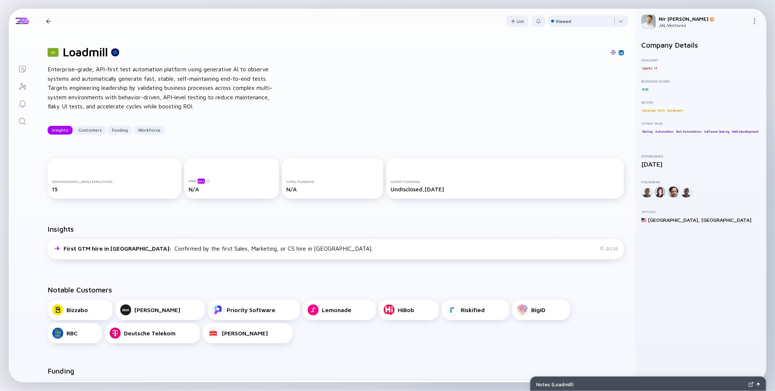
click at [48, 20] on div at bounding box center [48, 21] width 5 height 5
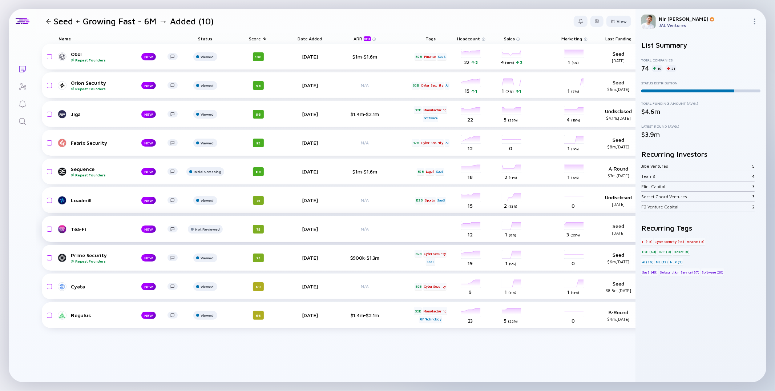
click at [68, 227] on link "Tea-Fi NEW" at bounding box center [120, 229] width 125 height 9
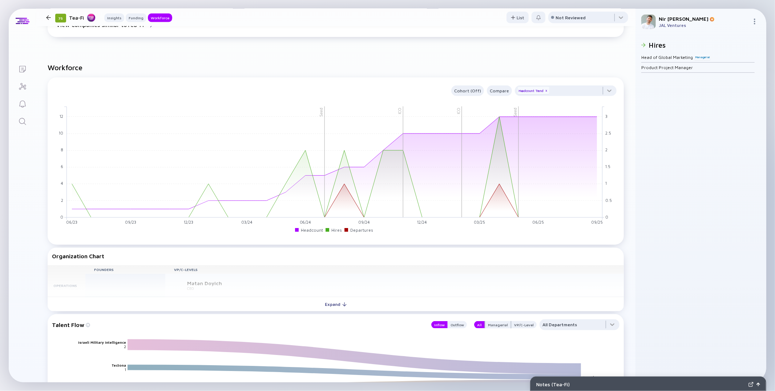
scroll to position [615, 0]
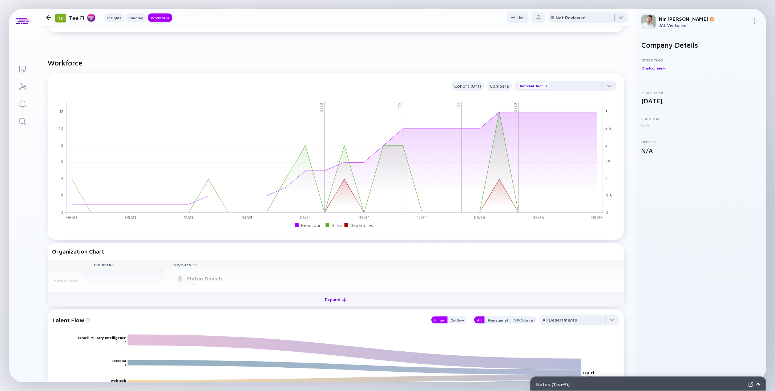
click at [298, 297] on button "Expand" at bounding box center [336, 299] width 576 height 15
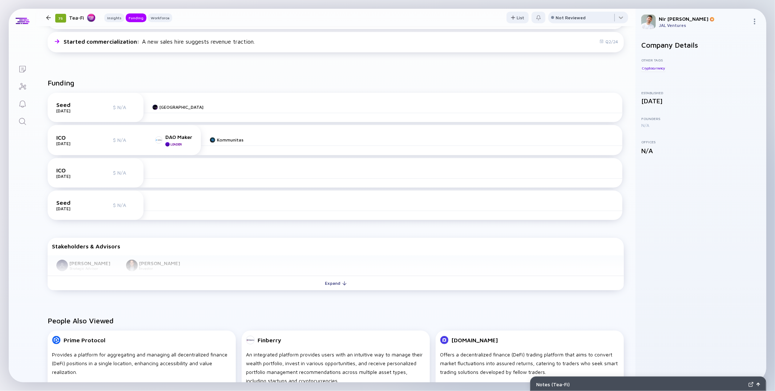
scroll to position [0, 0]
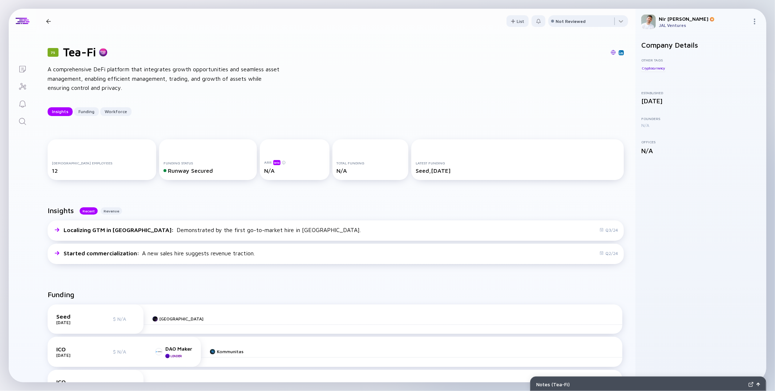
click at [612, 54] on img at bounding box center [613, 52] width 5 height 5
click at [575, 19] on div "Not Reviewed" at bounding box center [571, 21] width 30 height 5
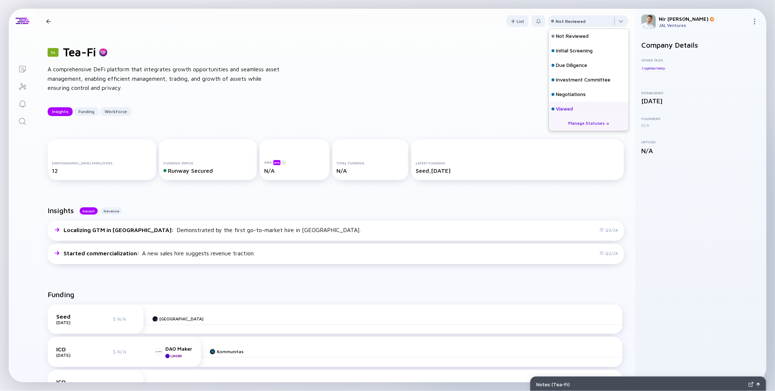
click at [576, 109] on div "Viewed" at bounding box center [589, 108] width 80 height 15
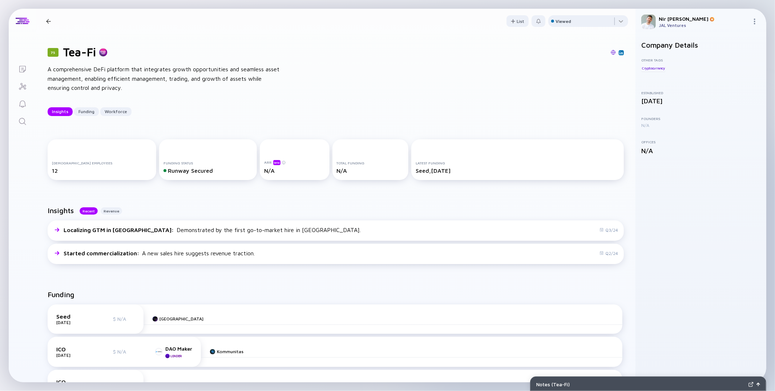
click at [49, 21] on div at bounding box center [48, 21] width 5 height 5
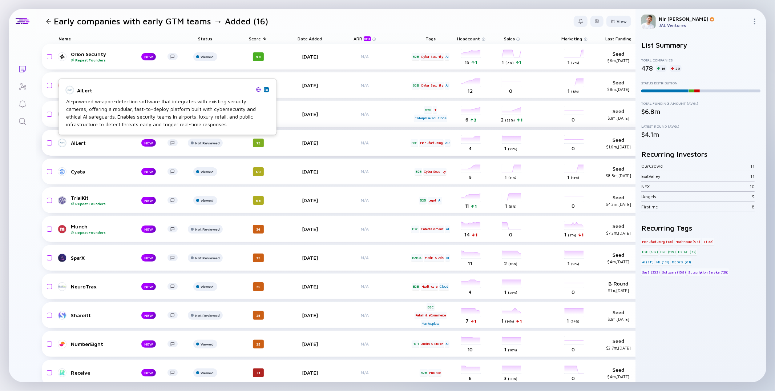
click at [66, 145] on link "AiLert NEW" at bounding box center [120, 142] width 125 height 9
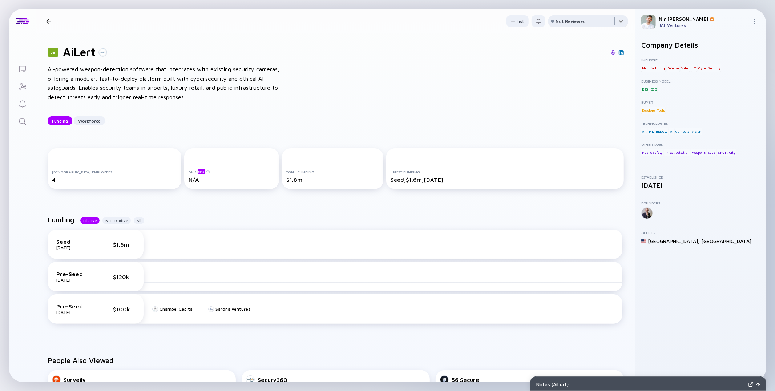
click at [573, 27] on div at bounding box center [588, 22] width 80 height 15
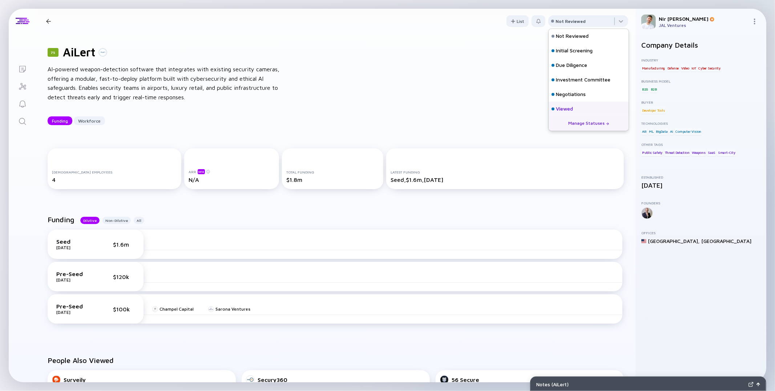
click at [561, 109] on div "Viewed" at bounding box center [564, 108] width 17 height 7
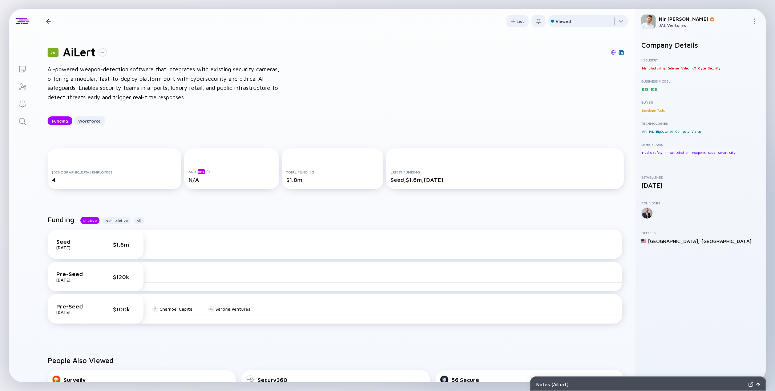
click at [51, 26] on header "75 AiLert Funding Workforce List Viewed" at bounding box center [335, 21] width 599 height 25
click at [49, 24] on div "75 AiLert Funding Workforce" at bounding box center [96, 21] width 106 height 10
click at [48, 21] on div at bounding box center [48, 21] width 5 height 5
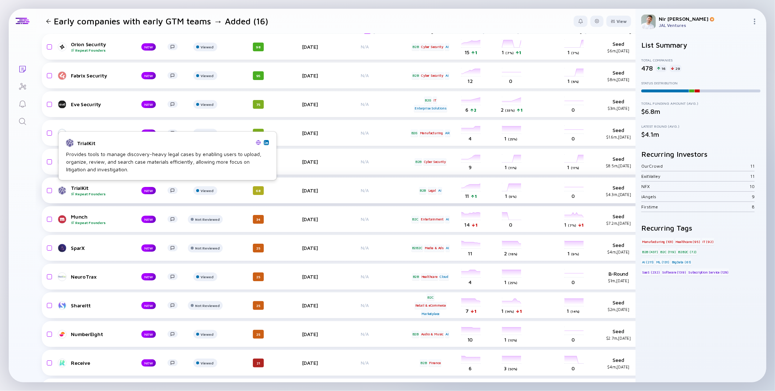
scroll to position [11, 0]
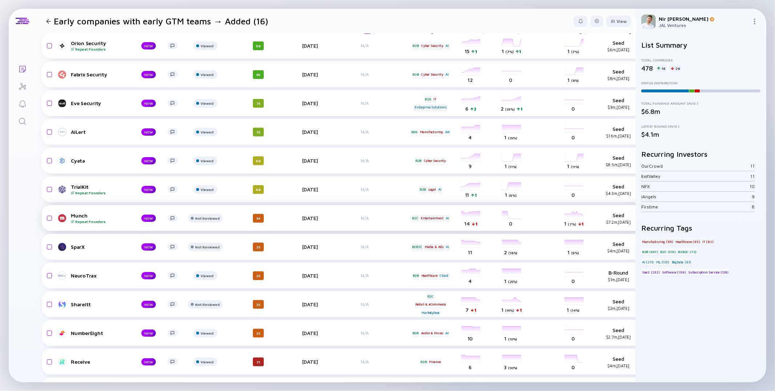
click at [74, 219] on div "Repeat Founders" at bounding box center [100, 221] width 59 height 4
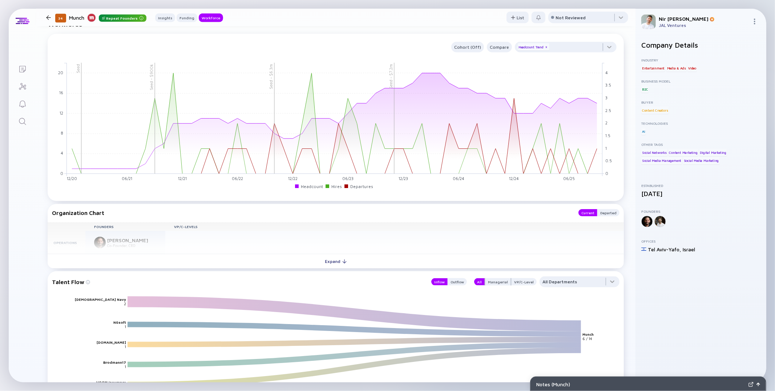
scroll to position [656, 0]
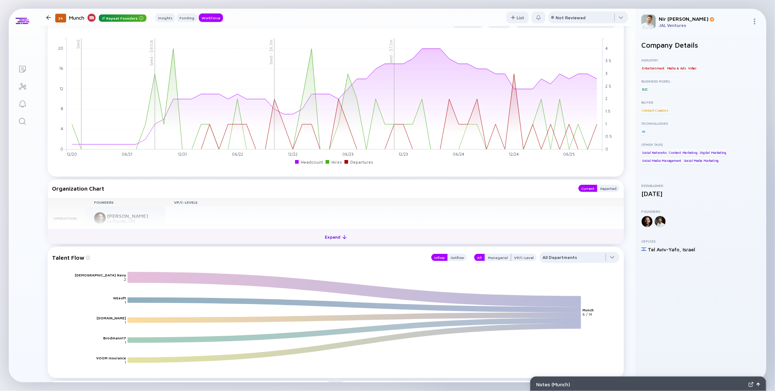
click at [355, 242] on button "Expand" at bounding box center [336, 236] width 576 height 15
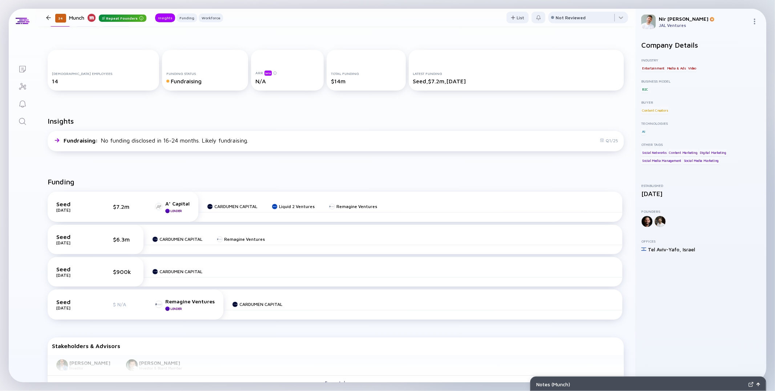
scroll to position [0, 0]
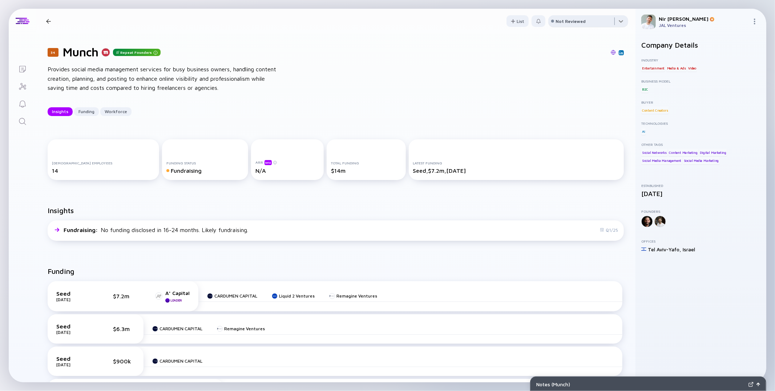
click at [603, 25] on div at bounding box center [588, 22] width 80 height 15
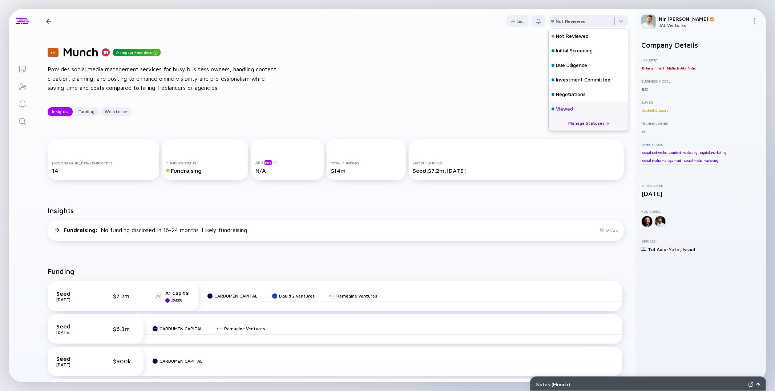
click at [563, 107] on div "Viewed" at bounding box center [564, 108] width 17 height 7
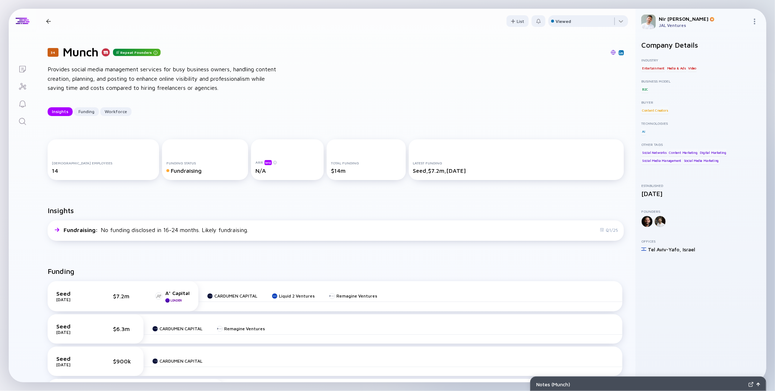
click at [54, 24] on div "34 Munch Repeat Founders Insights Funding Workforce" at bounding box center [133, 21] width 180 height 10
click at [50, 21] on div at bounding box center [48, 21] width 5 height 5
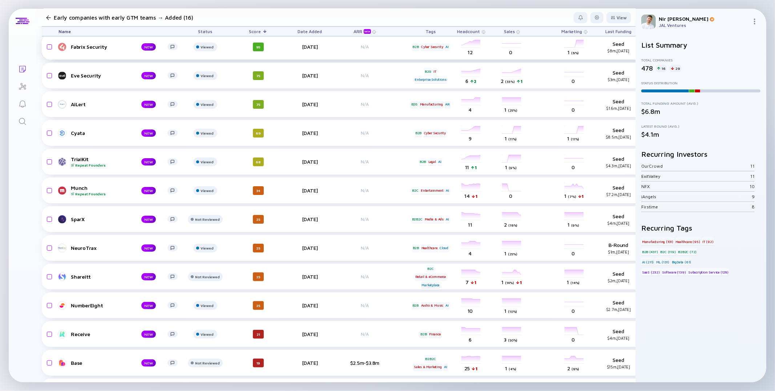
scroll to position [40, 0]
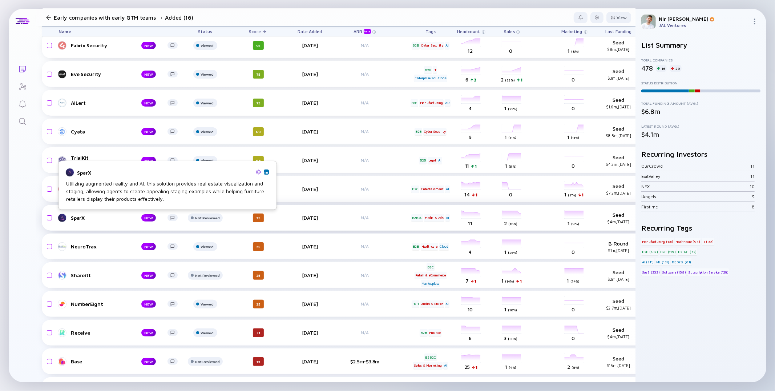
click at [67, 220] on link "SparX NEW" at bounding box center [120, 217] width 125 height 9
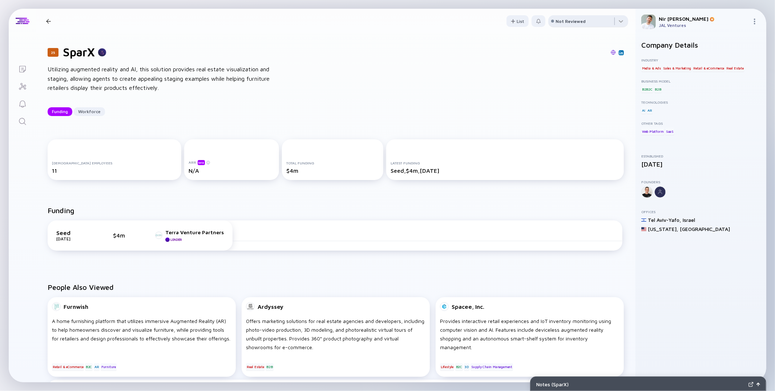
click at [564, 22] on div "Not Reviewed" at bounding box center [571, 21] width 30 height 5
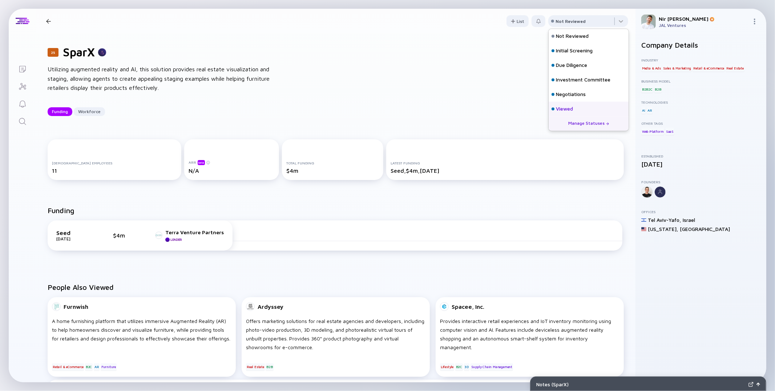
click at [561, 105] on div "Viewed" at bounding box center [564, 108] width 17 height 7
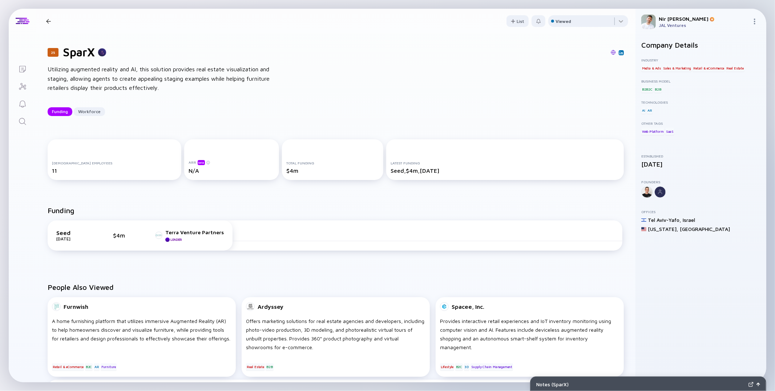
click at [50, 23] on div at bounding box center [48, 21] width 5 height 5
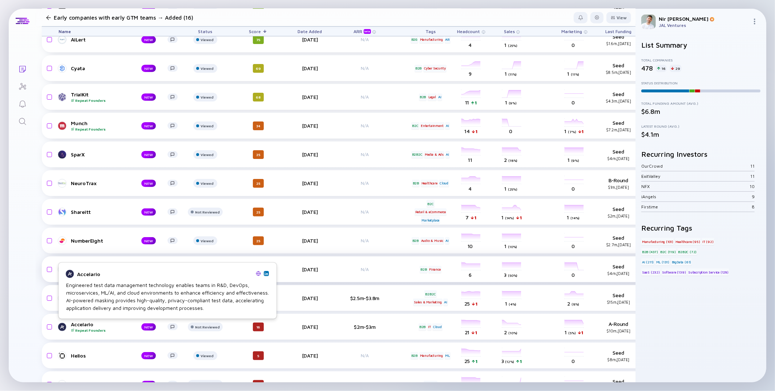
scroll to position [104, 0]
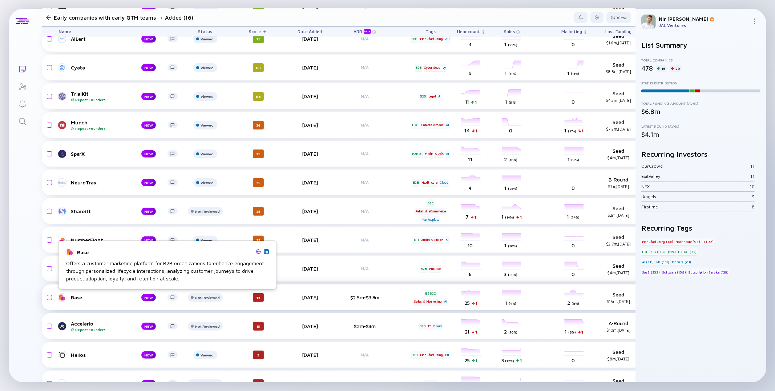
click at [72, 294] on div "Base" at bounding box center [100, 297] width 59 height 6
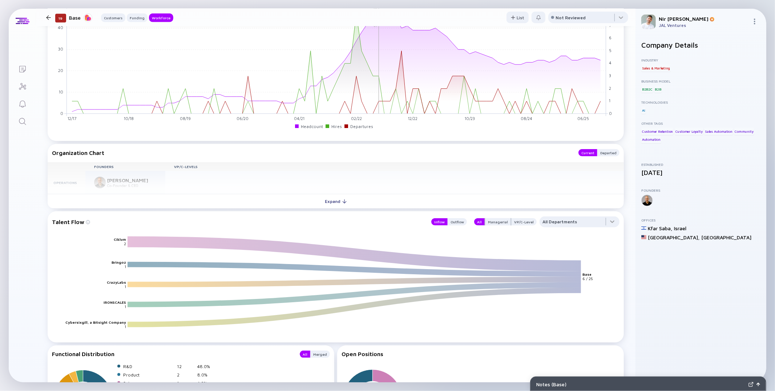
scroll to position [607, 0]
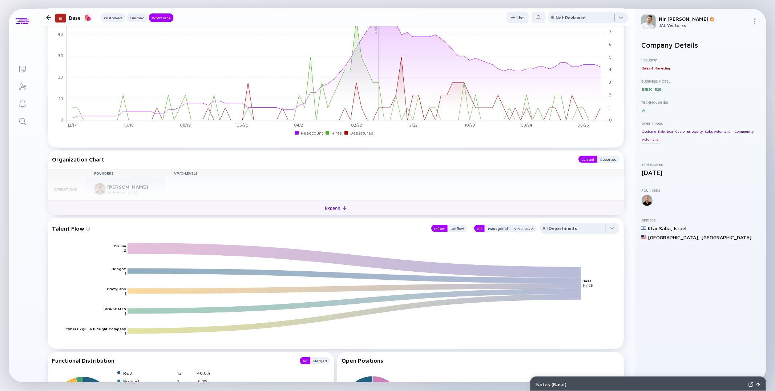
click at [279, 211] on button "Expand" at bounding box center [336, 207] width 576 height 15
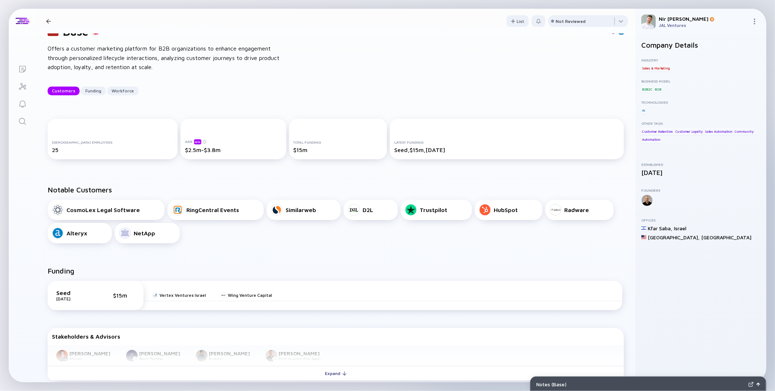
scroll to position [25, 0]
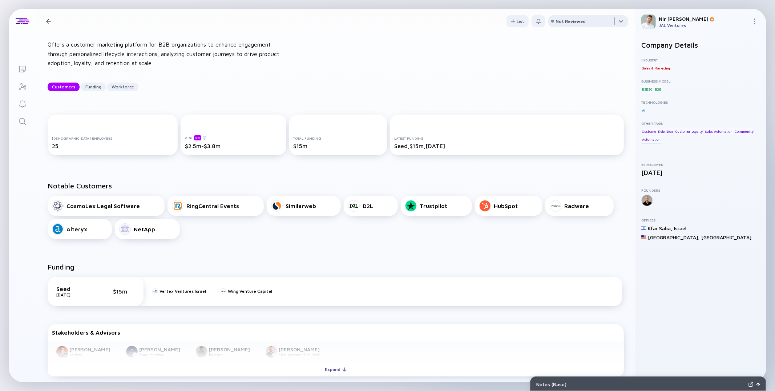
click at [574, 24] on div at bounding box center [588, 22] width 80 height 15
click at [460, 65] on div "19 Base Offers a customer marketing platform for B2B organizations to enhance e…" at bounding box center [335, 56] width 599 height 94
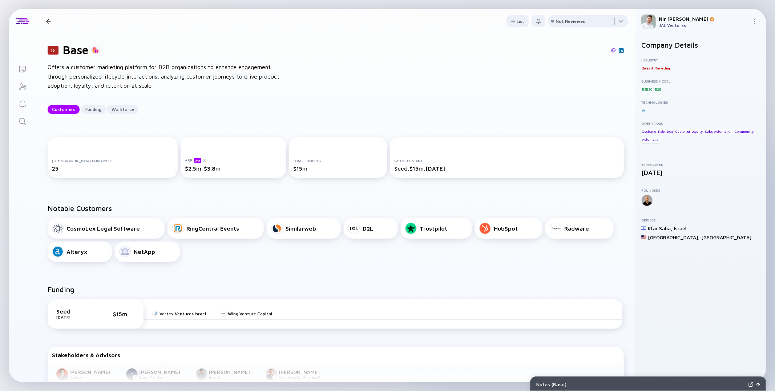
scroll to position [0, 0]
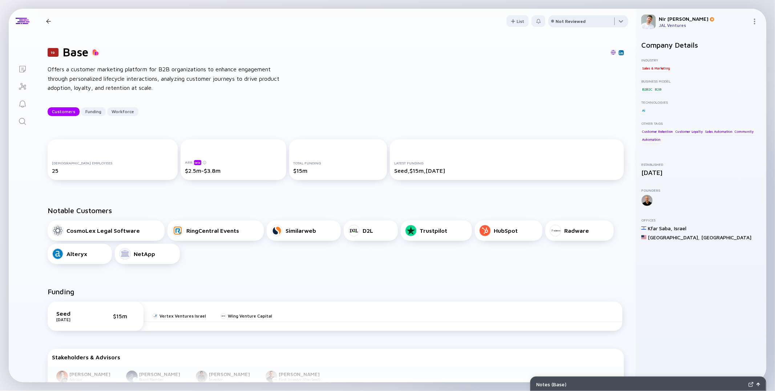
click at [599, 23] on div at bounding box center [588, 22] width 80 height 15
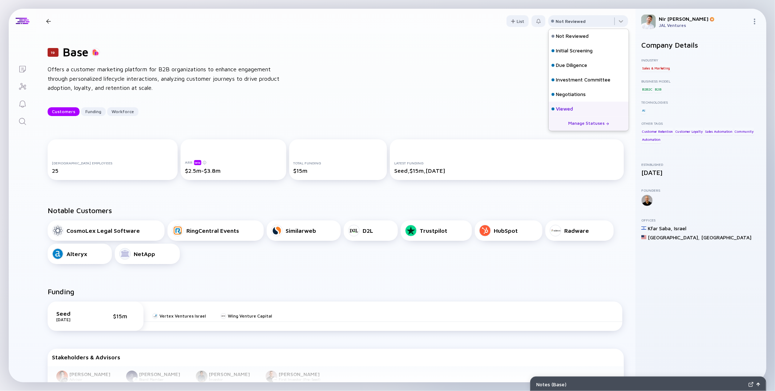
click at [594, 109] on div "Viewed" at bounding box center [589, 108] width 80 height 15
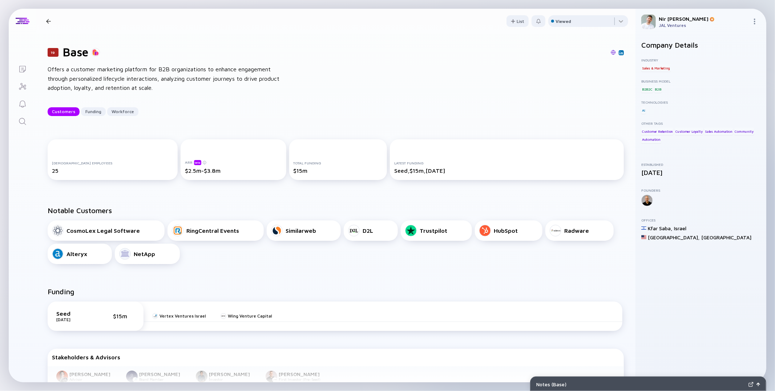
click at [47, 19] on div at bounding box center [48, 21] width 5 height 5
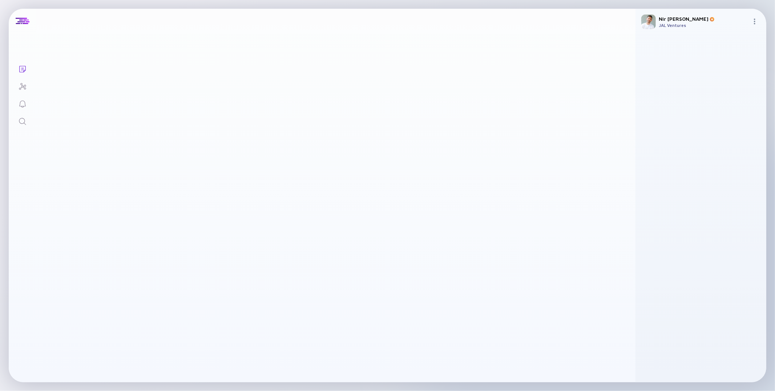
scroll to position [104, 0]
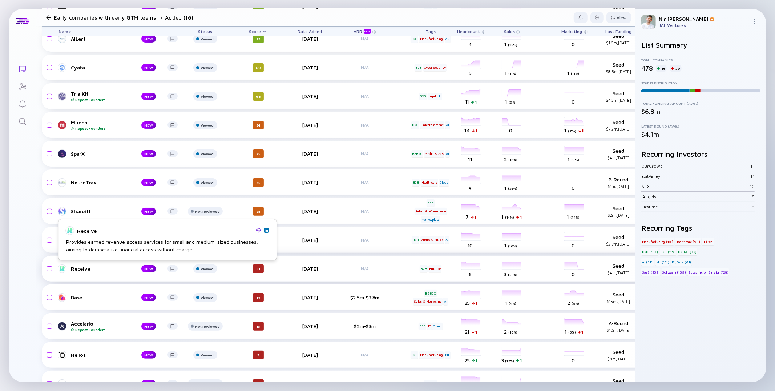
click at [78, 267] on div "Receive" at bounding box center [100, 268] width 59 height 6
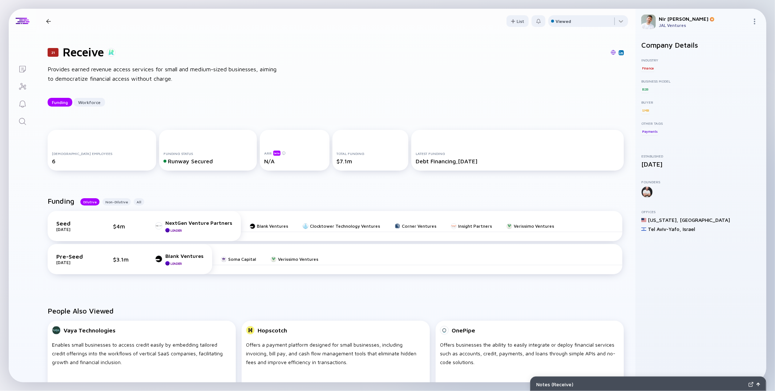
click at [49, 19] on div at bounding box center [48, 21] width 5 height 5
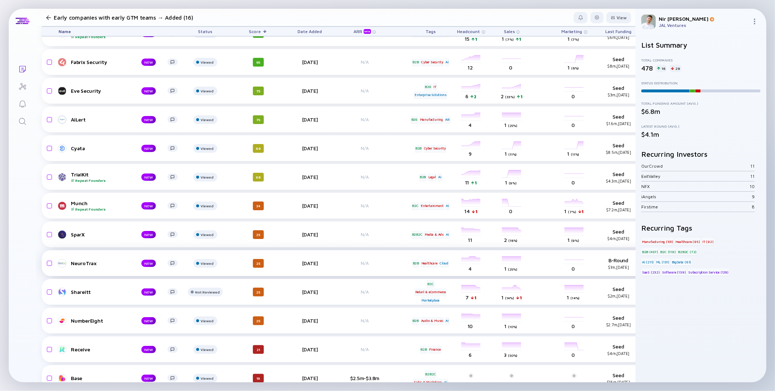
scroll to position [26, 0]
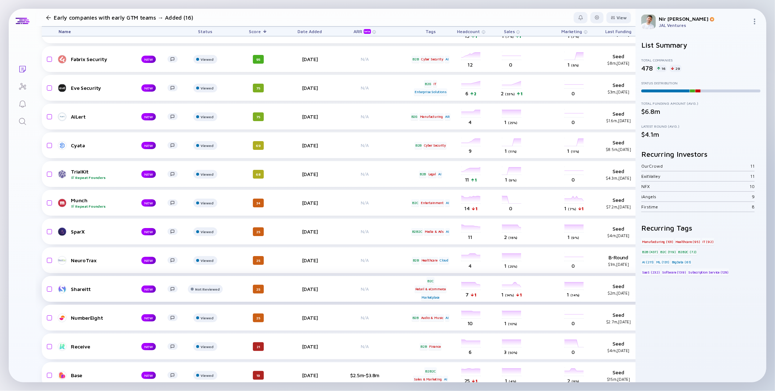
click at [78, 288] on div "Shareitt" at bounding box center [100, 289] width 59 height 6
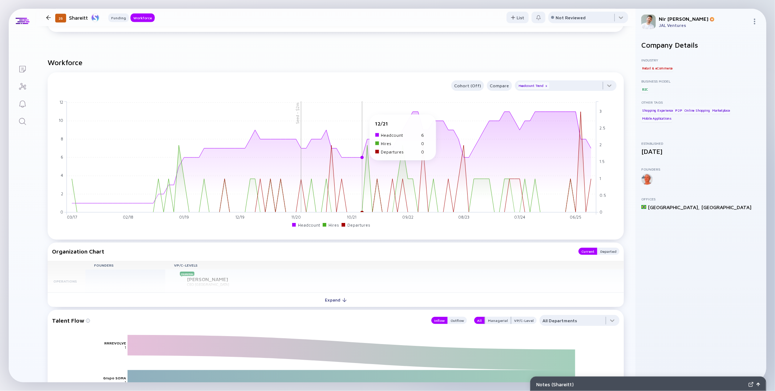
scroll to position [408, 0]
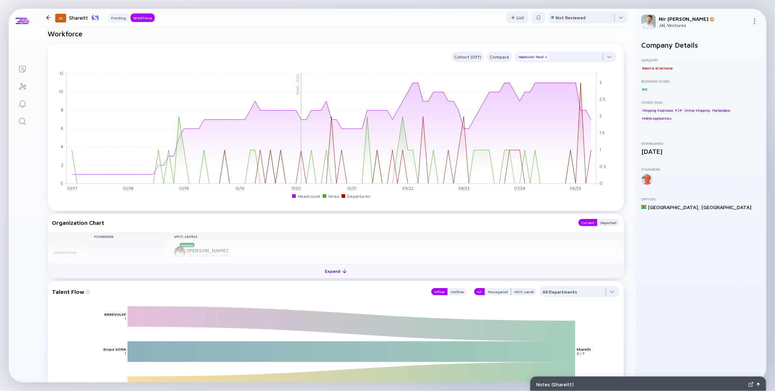
click at [330, 271] on div "Expand" at bounding box center [336, 270] width 30 height 11
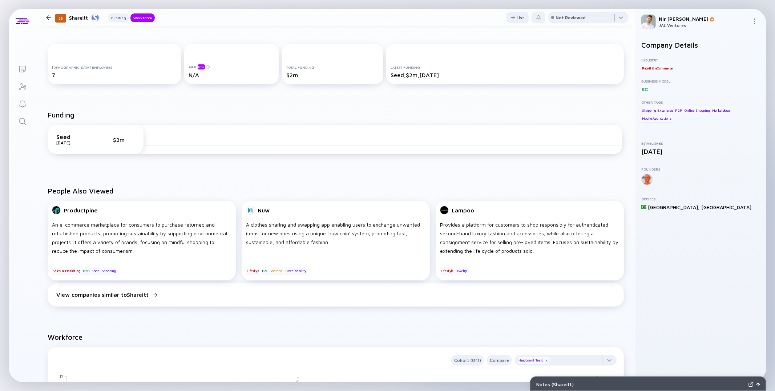
scroll to position [0, 0]
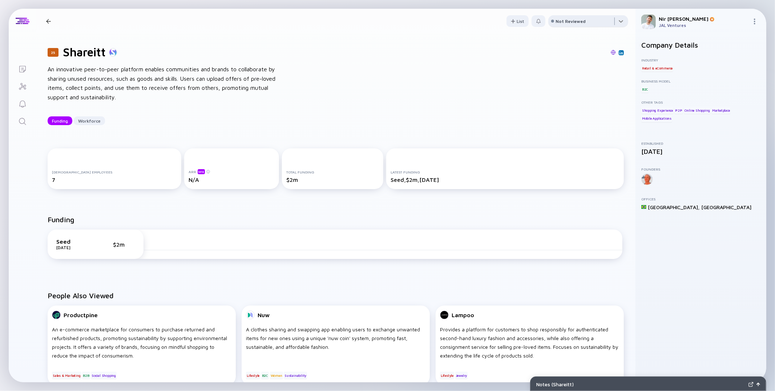
click at [562, 24] on div at bounding box center [588, 22] width 80 height 15
click at [556, 109] on div "Viewed" at bounding box center [558, 108] width 17 height 7
click at [56, 22] on div "25 Shareitt Funding Workforce" at bounding box center [99, 21] width 112 height 10
click at [54, 23] on div "25 Shareitt Funding Workforce" at bounding box center [99, 21] width 112 height 10
click at [50, 22] on div at bounding box center [48, 21] width 5 height 5
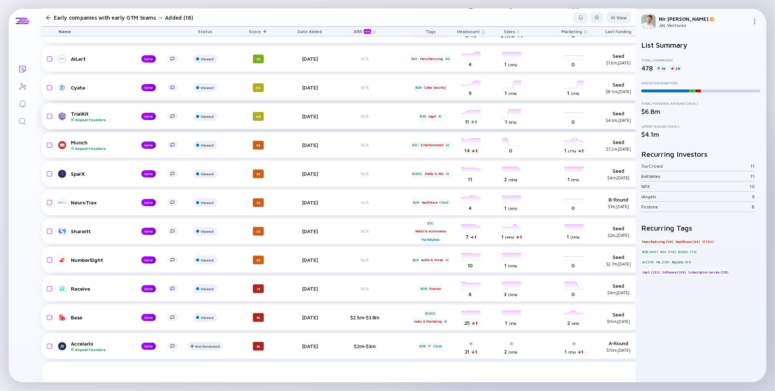
scroll to position [121, 0]
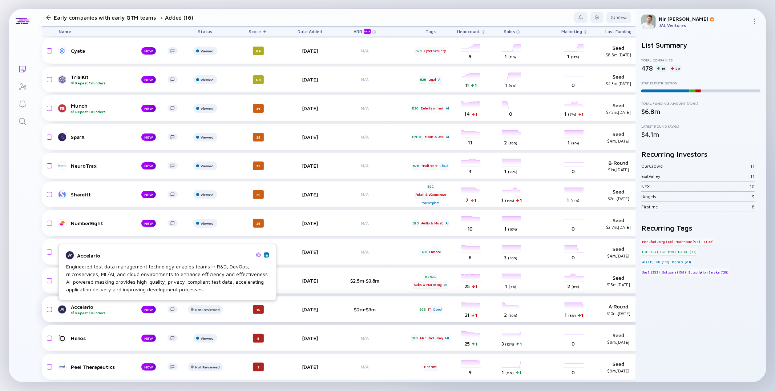
click at [73, 305] on div "Accelario Repeat Founders" at bounding box center [100, 308] width 59 height 11
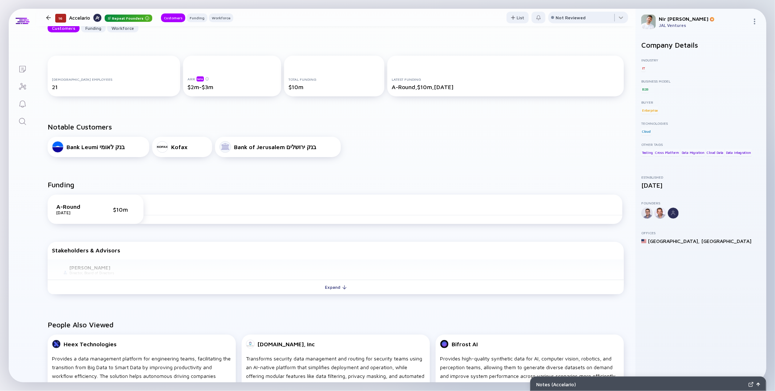
scroll to position [107, 0]
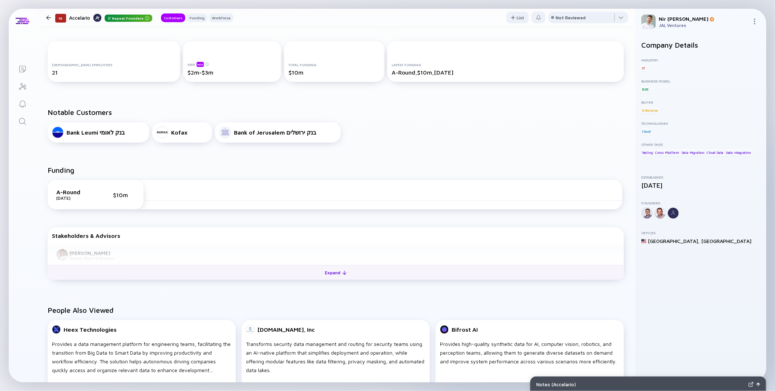
click at [354, 271] on button "Expand" at bounding box center [336, 272] width 576 height 15
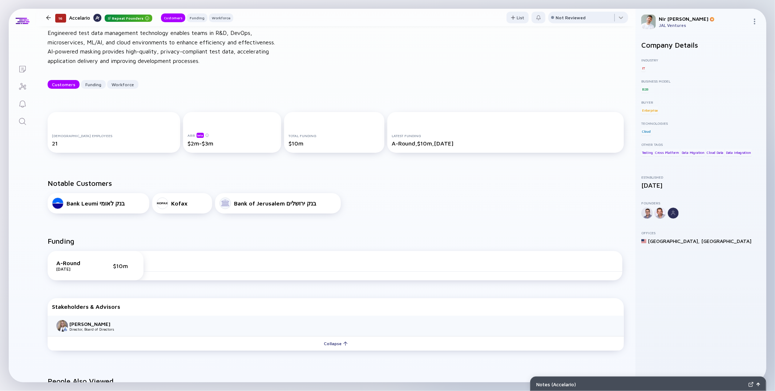
scroll to position [0, 0]
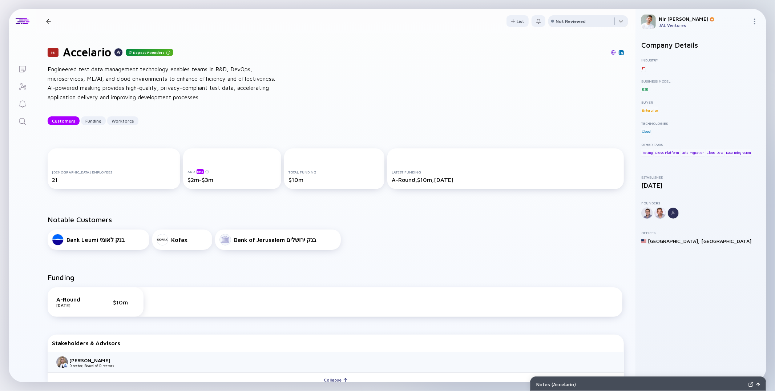
click at [584, 23] on div "Not Reviewed" at bounding box center [571, 21] width 30 height 5
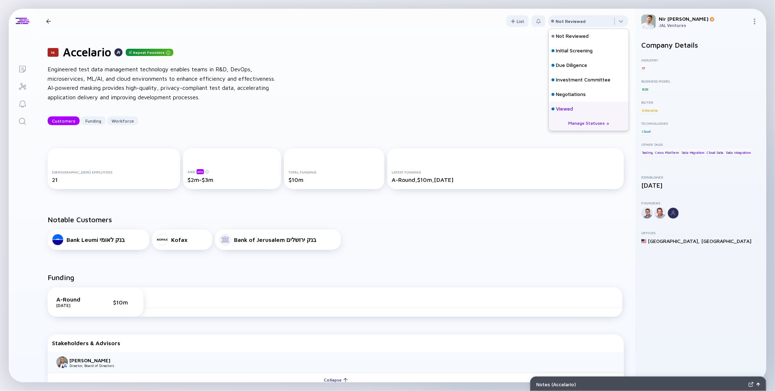
click at [559, 109] on div "Viewed" at bounding box center [564, 108] width 17 height 7
